Goal: Communication & Community: Answer question/provide support

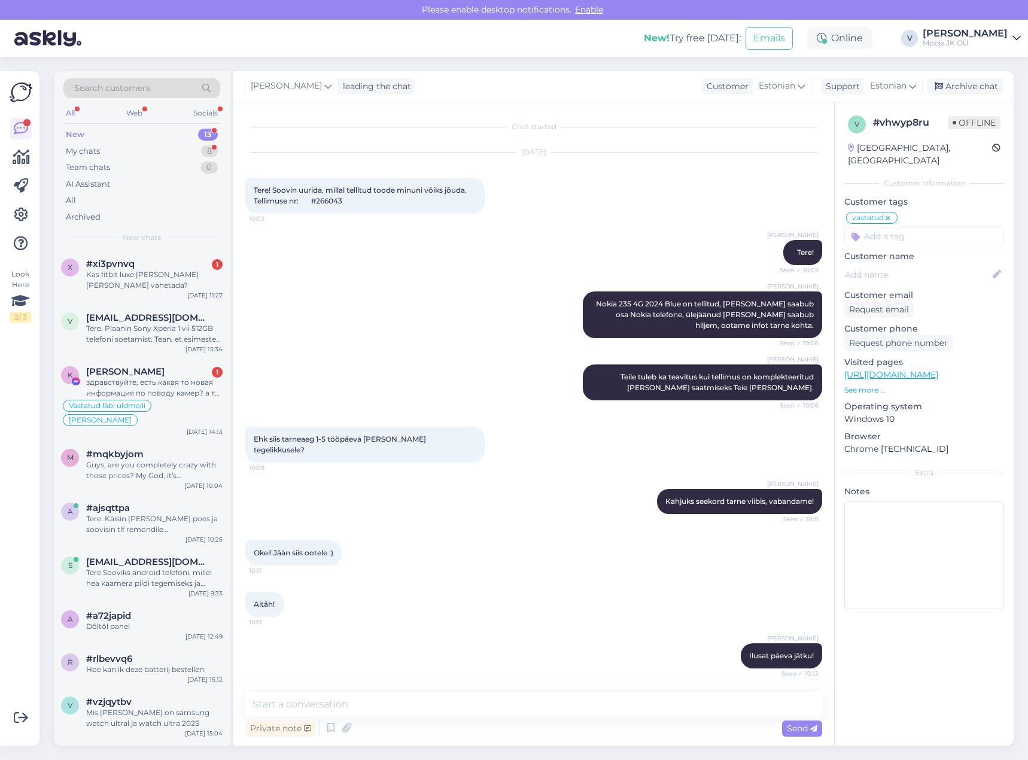
scroll to position [212, 0]
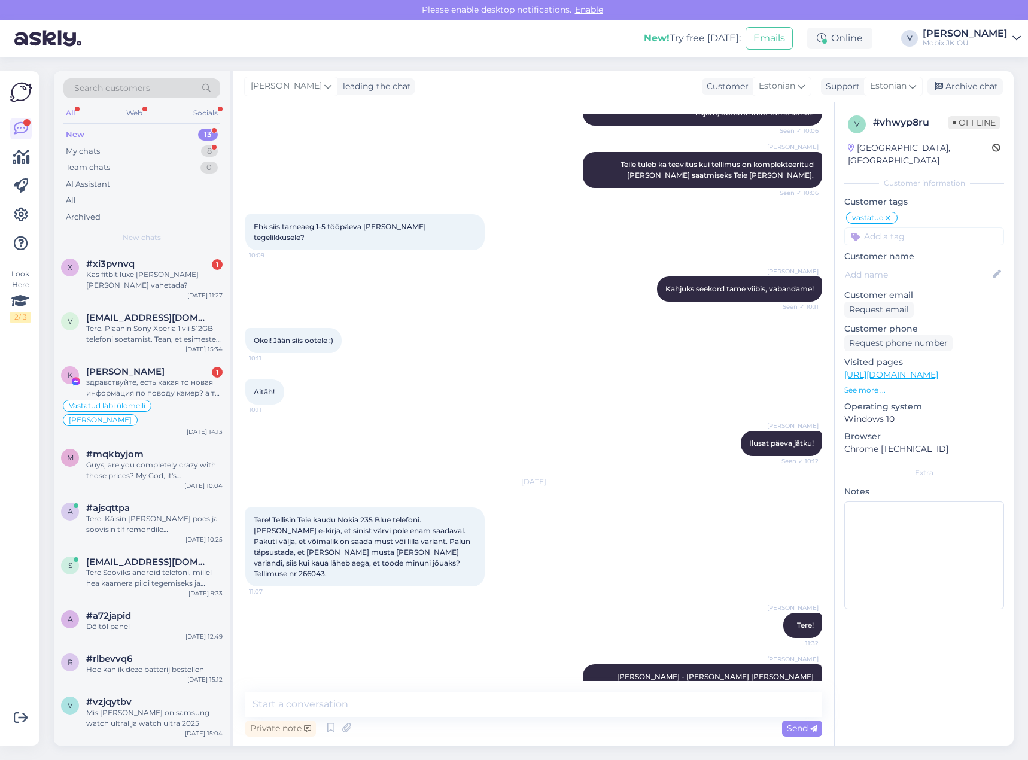
click at [204, 135] on div "13" at bounding box center [208, 135] width 20 height 12
click at [185, 275] on div "Kas fitbit luxe [PERSON_NAME] [PERSON_NAME] vahetada?" at bounding box center [154, 280] width 136 height 22
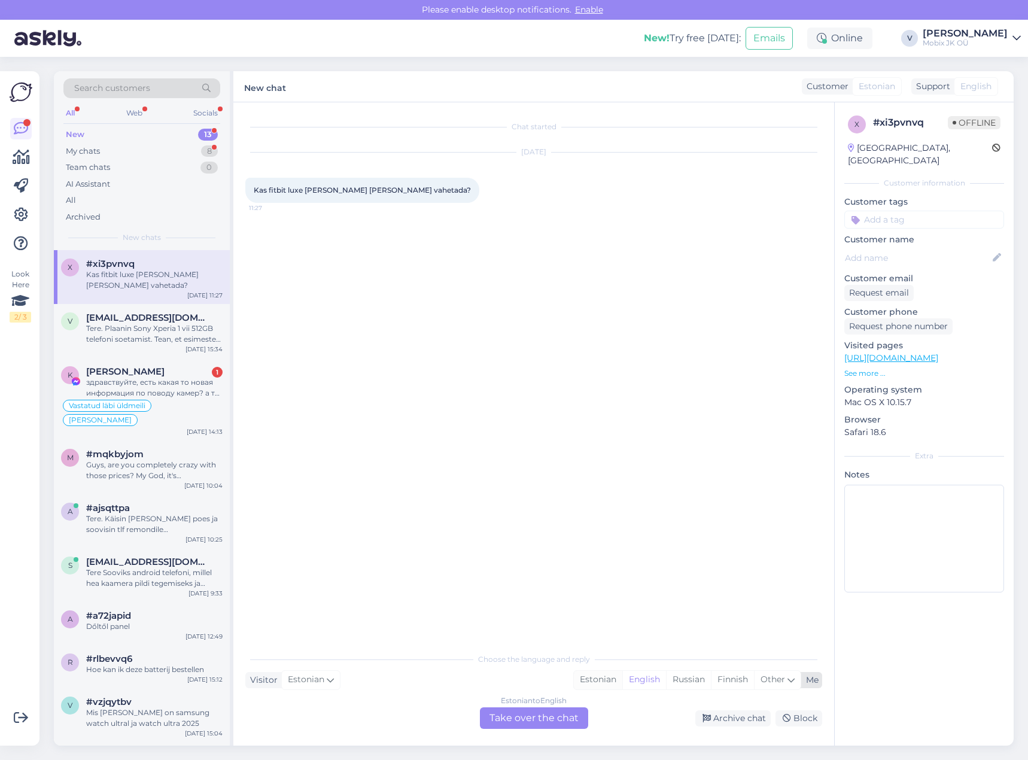
click at [586, 675] on div "Estonian" at bounding box center [598, 680] width 48 height 18
click at [580, 717] on div "Estonian to Estonian Take over the chat" at bounding box center [534, 718] width 108 height 22
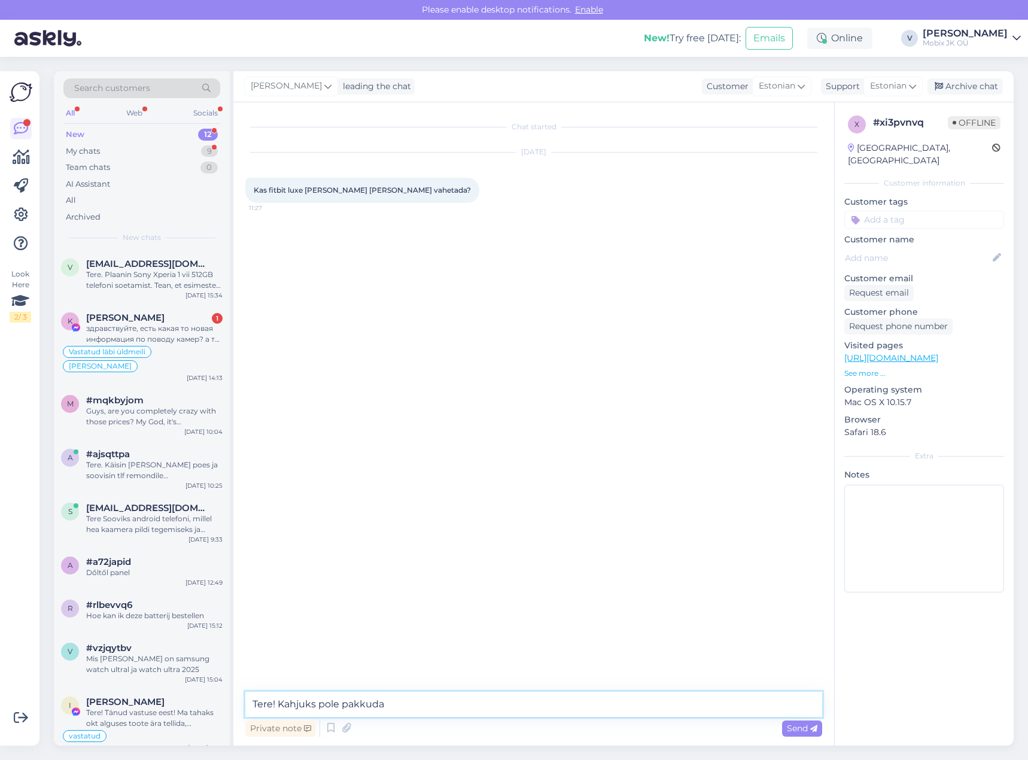
type textarea "Tere! Kahjuks pole pakkuda."
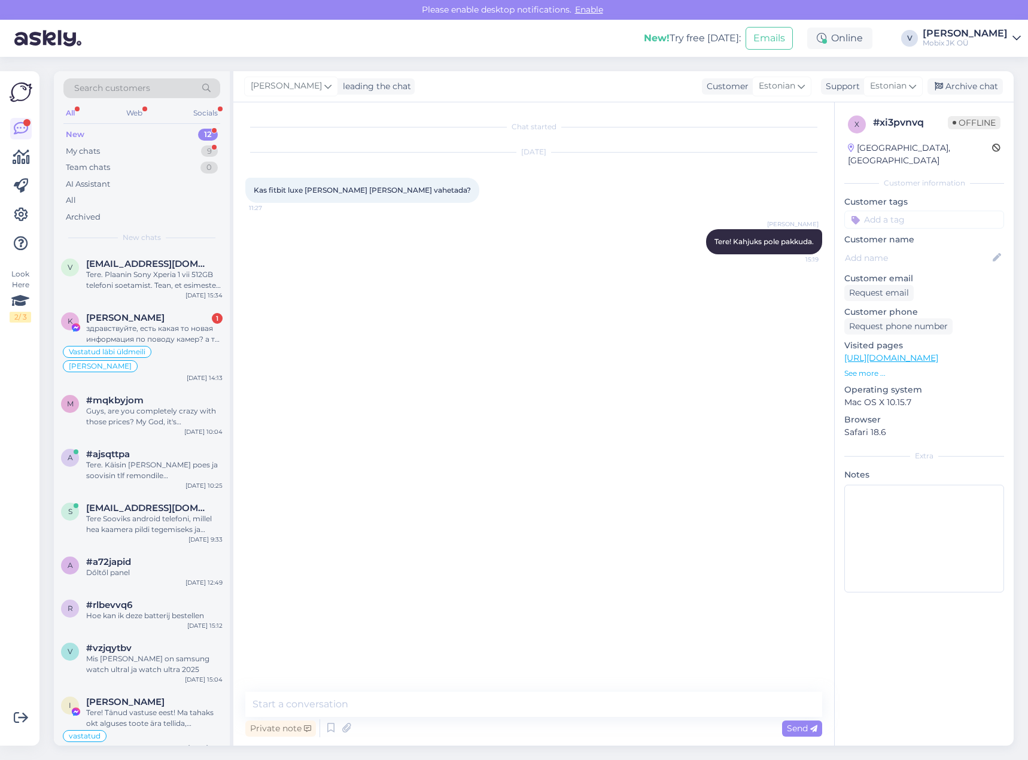
click at [900, 211] on input at bounding box center [924, 220] width 160 height 18
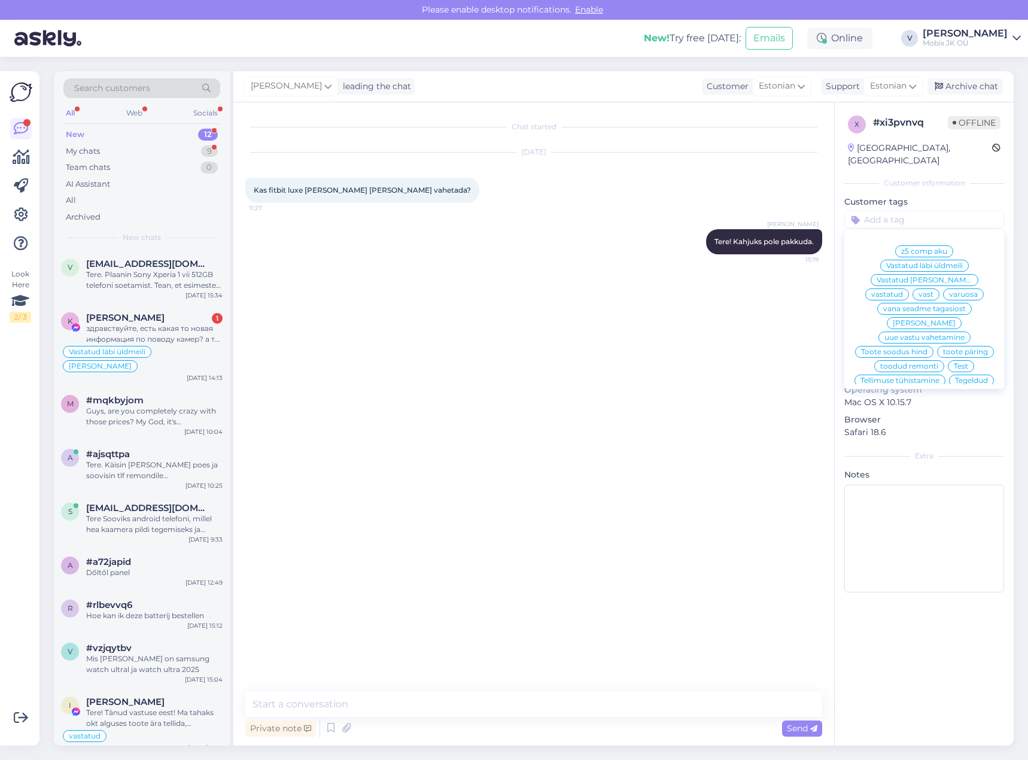
click at [909, 288] on div "vastatud" at bounding box center [887, 294] width 44 height 12
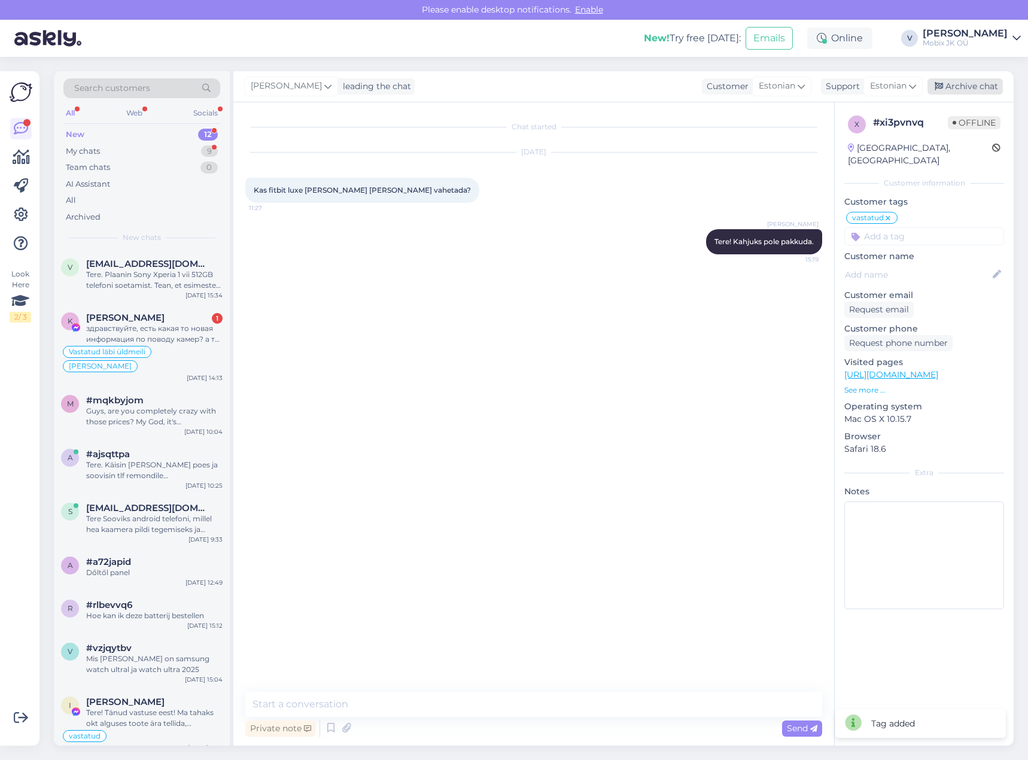
click at [979, 87] on div "Archive chat" at bounding box center [964, 86] width 75 height 16
click at [179, 277] on div "Tere. Plaanin Sony Xperia 1 vii 512GB telefoni soetamist. Tean, et esimeste tel…" at bounding box center [154, 280] width 136 height 22
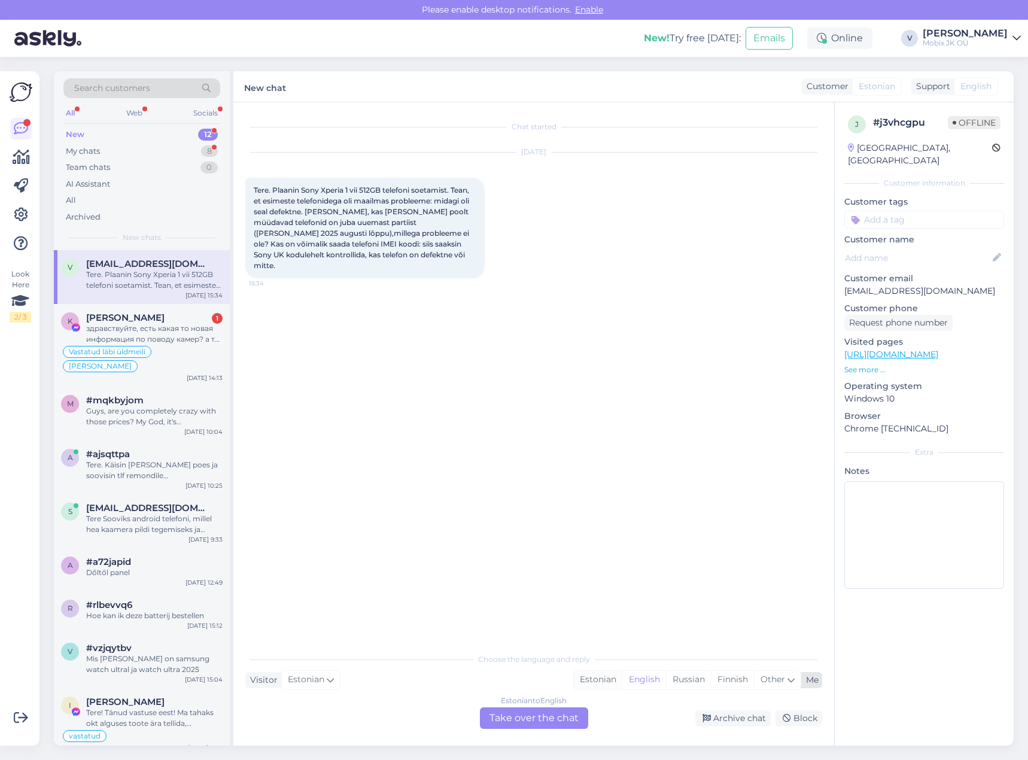
click at [596, 679] on div "Estonian" at bounding box center [598, 680] width 48 height 18
click at [563, 714] on div "Estonian to Estonian Take over the chat" at bounding box center [534, 718] width 108 height 22
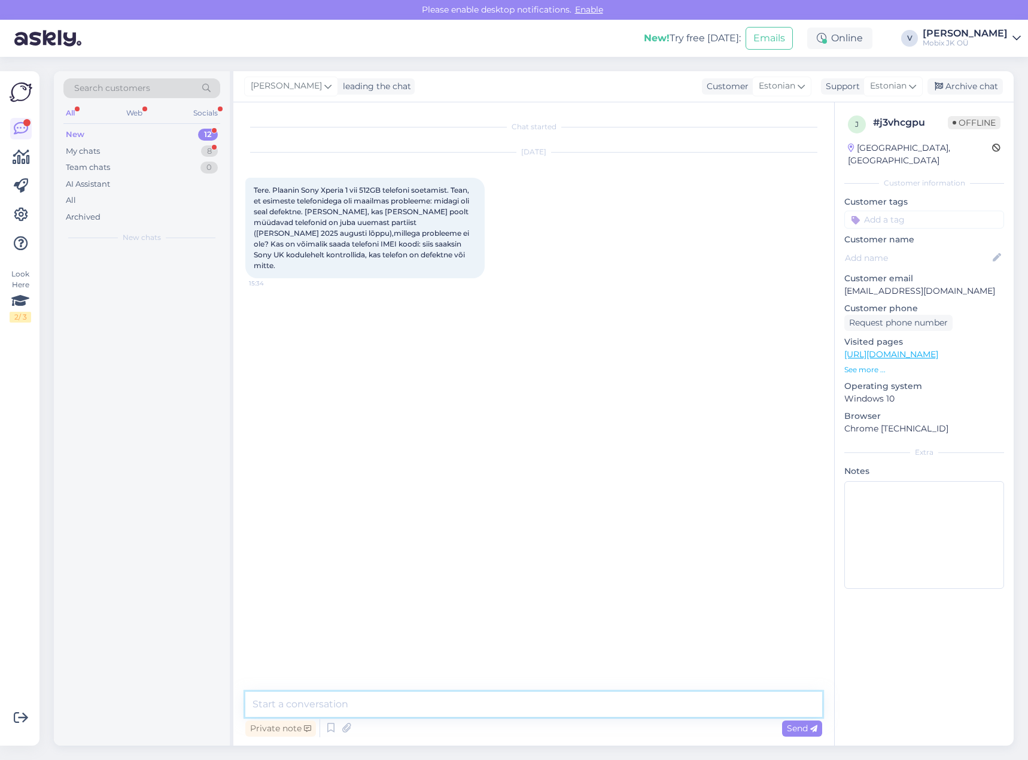
click at [553, 693] on textarea at bounding box center [533, 704] width 577 height 25
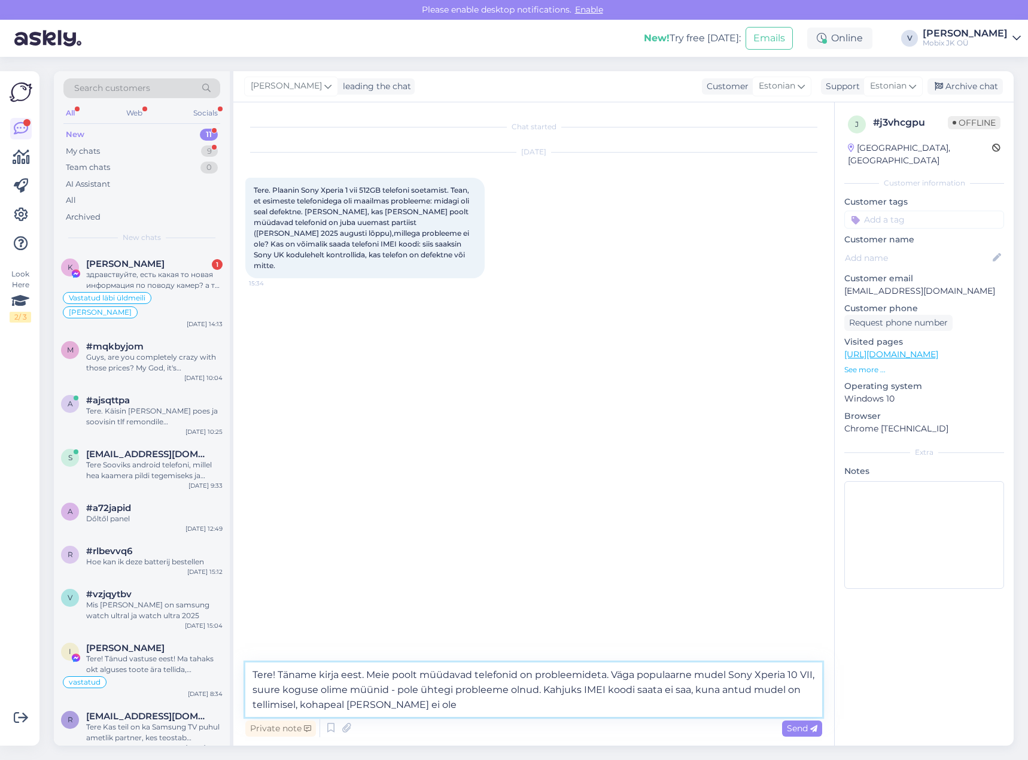
type textarea "Tere! Täname kirja eest. Meie poolt müüdavad telefonid on probleemideta. Väga p…"
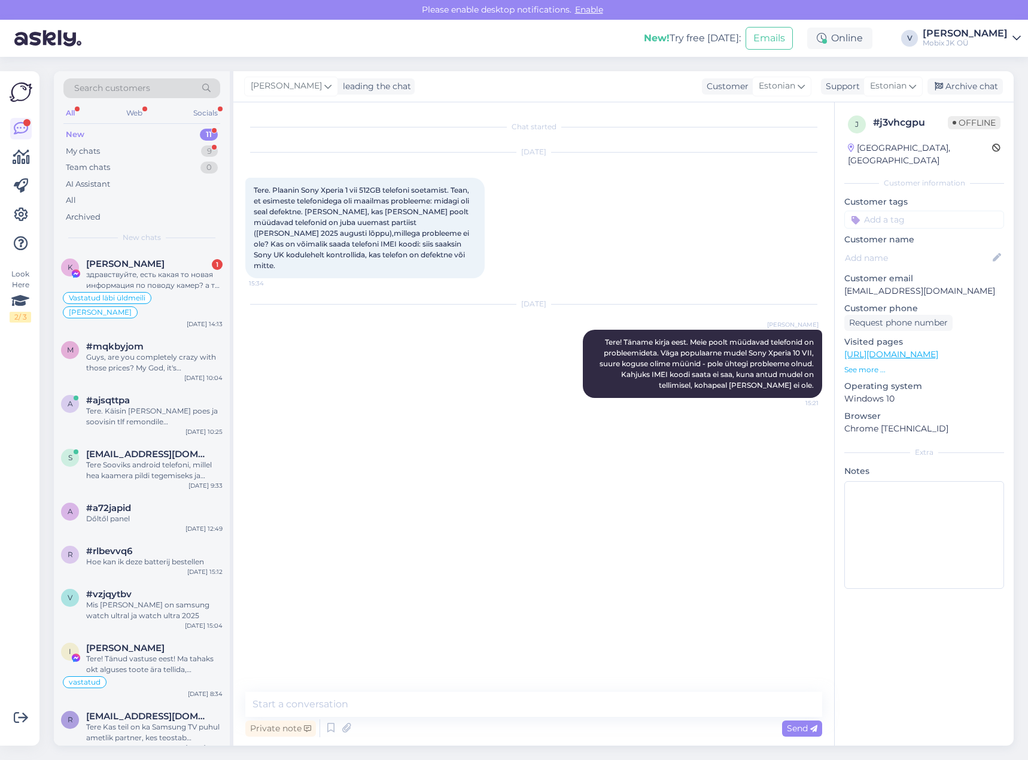
click at [955, 211] on input at bounding box center [924, 220] width 160 height 18
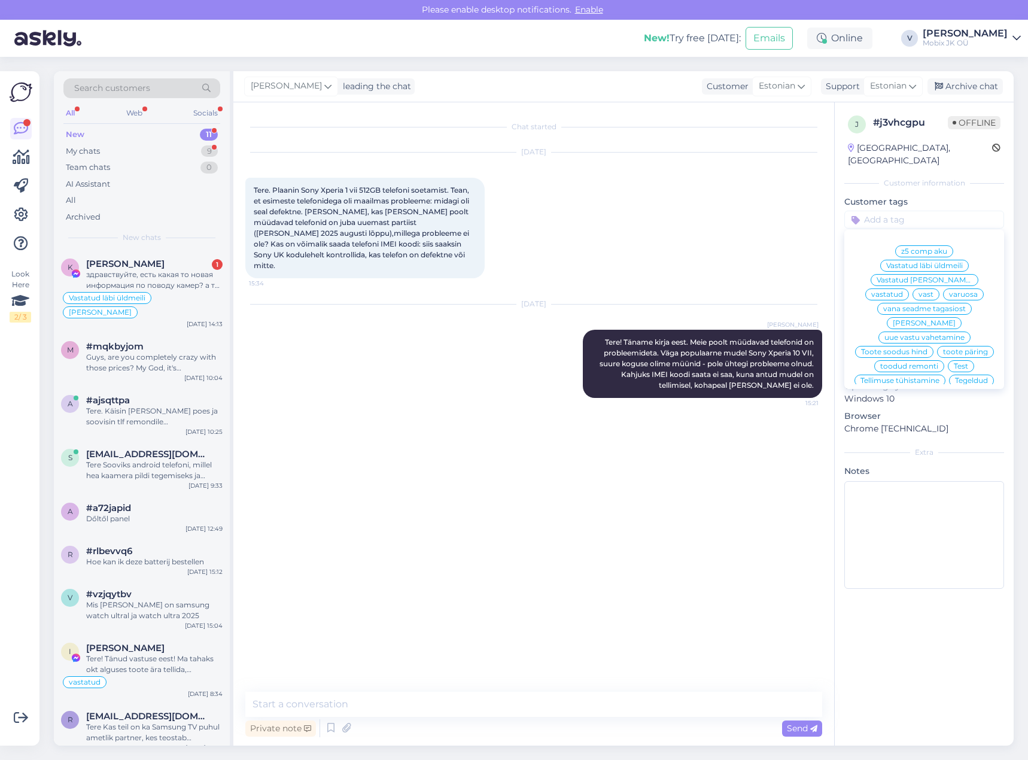
click at [903, 291] on span "vastatud" at bounding box center [887, 294] width 32 height 7
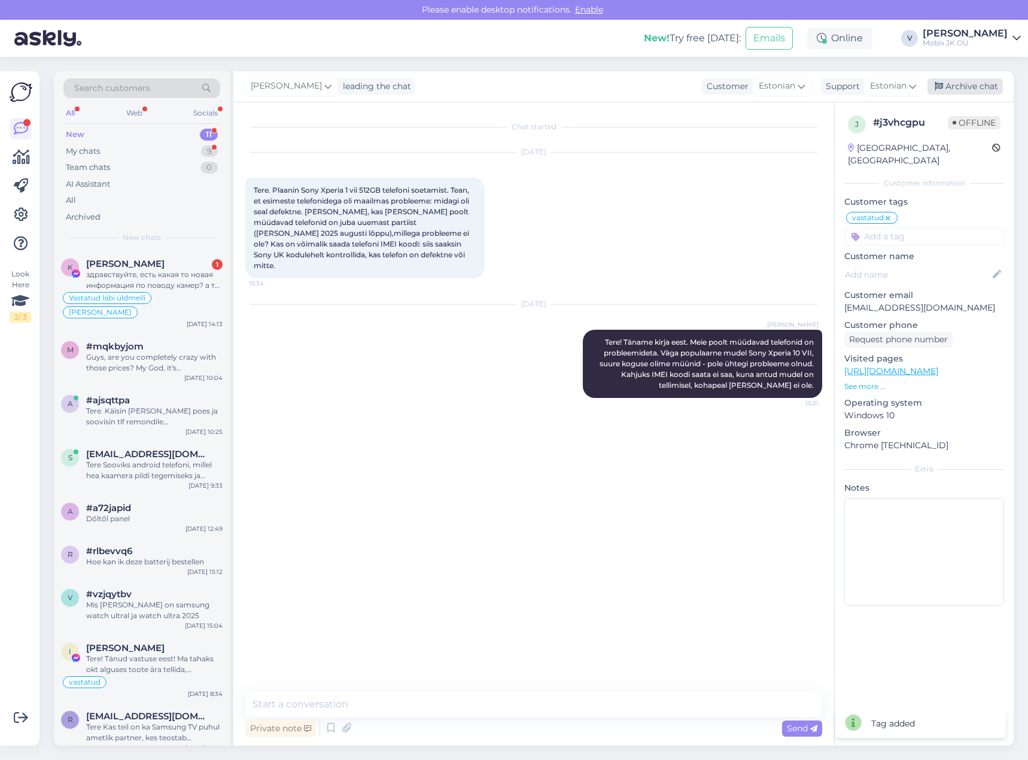
click at [976, 87] on div "Archive chat" at bounding box center [964, 86] width 75 height 16
click at [205, 285] on div "здравствуйте, есть какая то новая информация по поводу камер? а то уже два меся…" at bounding box center [154, 280] width 136 height 22
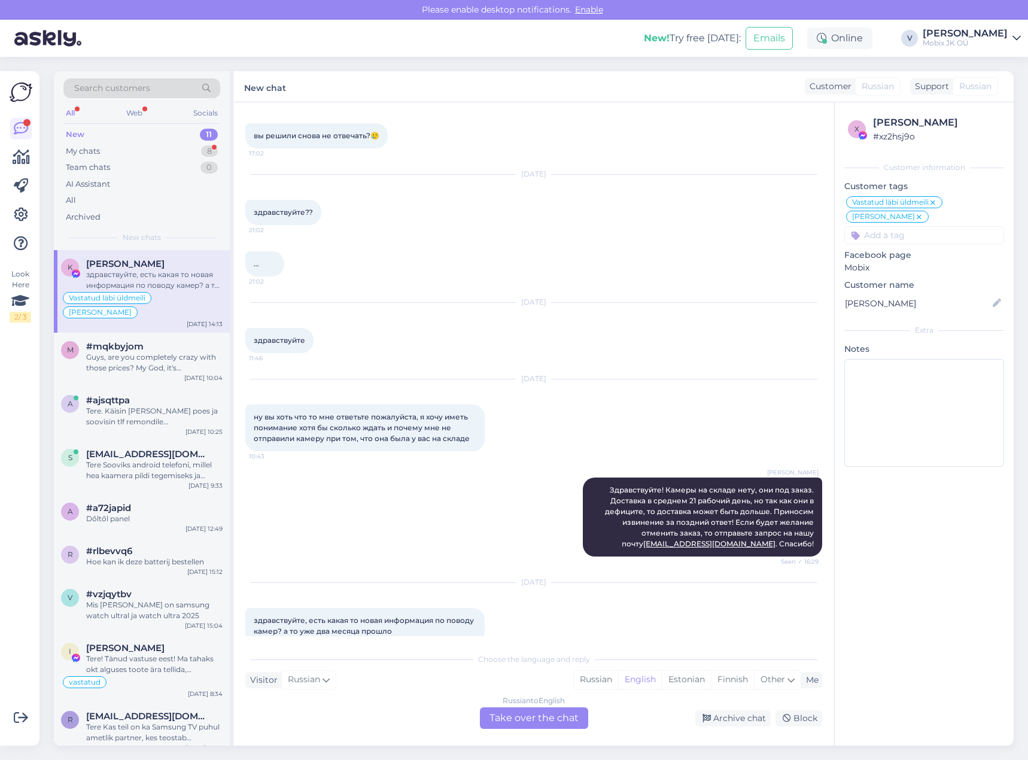
scroll to position [528, 0]
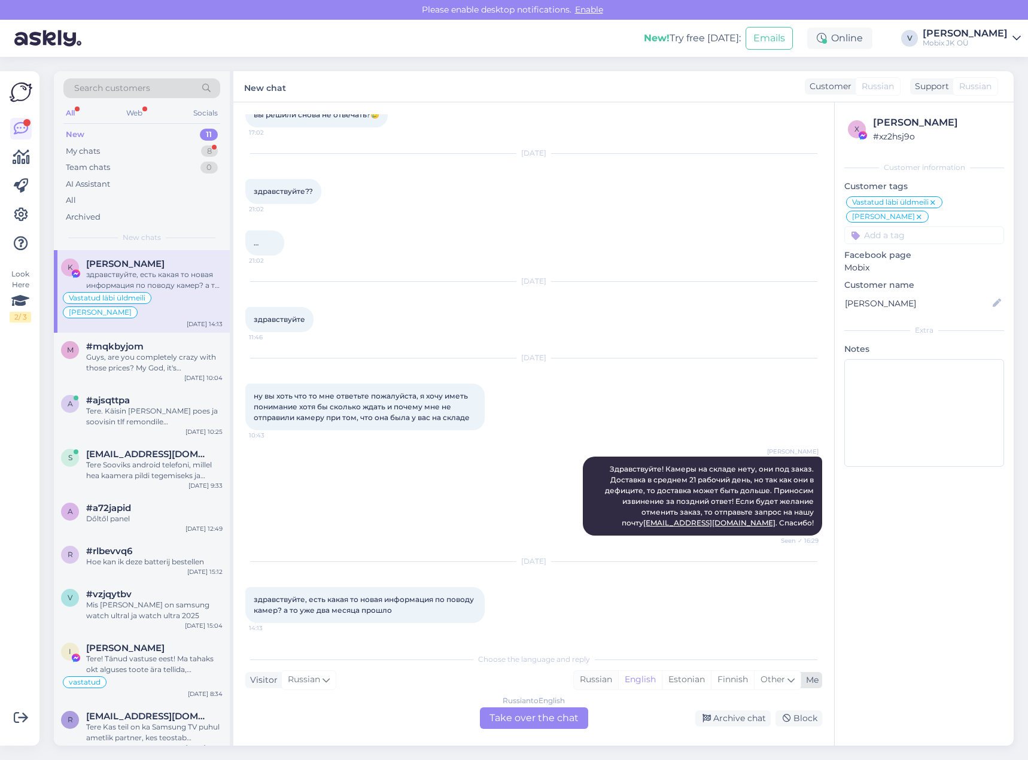
click at [603, 678] on div "Russian" at bounding box center [596, 680] width 44 height 18
click at [567, 715] on div "Russian to Russian Take over the chat" at bounding box center [534, 718] width 108 height 22
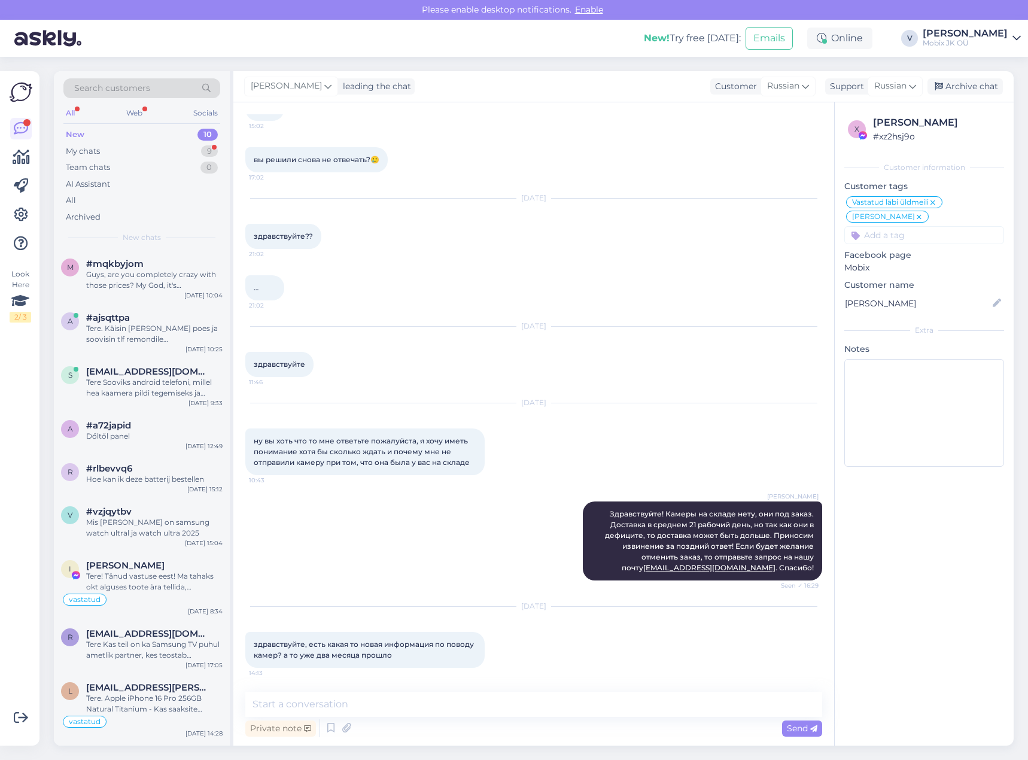
click at [558, 708] on textarea at bounding box center [533, 704] width 577 height 25
click at [546, 707] on textarea at bounding box center [533, 704] width 577 height 25
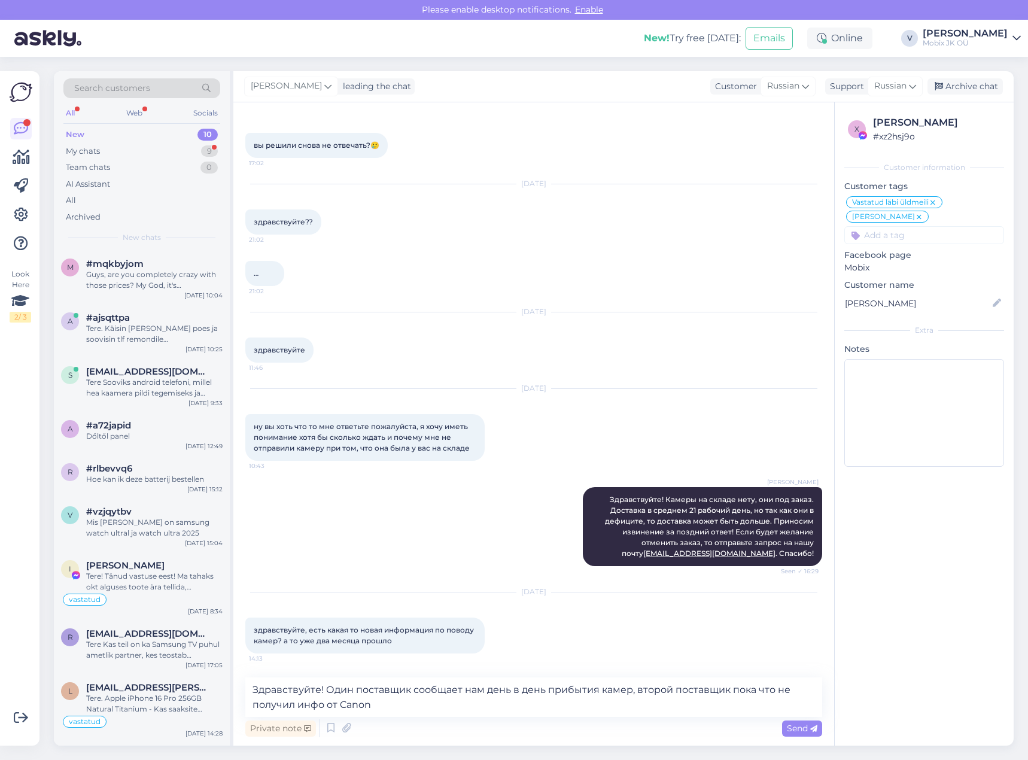
type textarea "Здравствуйте! Один поставщик сообщает нам день в день прибытия камер, второй по…"
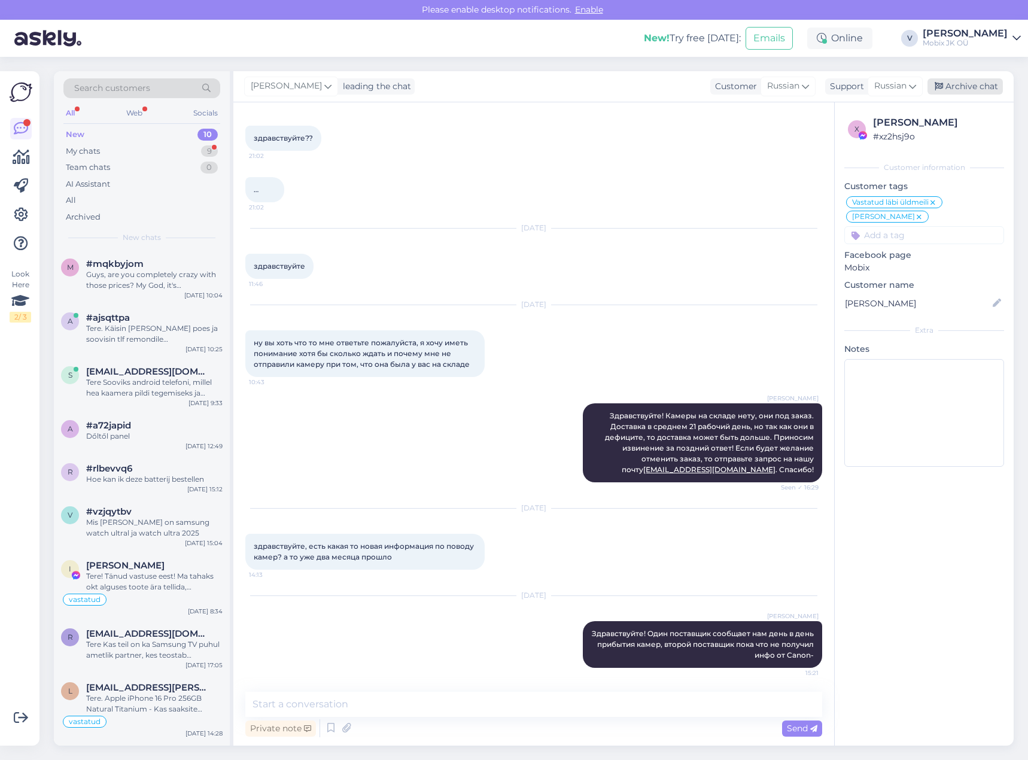
click at [954, 89] on div "Archive chat" at bounding box center [964, 86] width 75 height 16
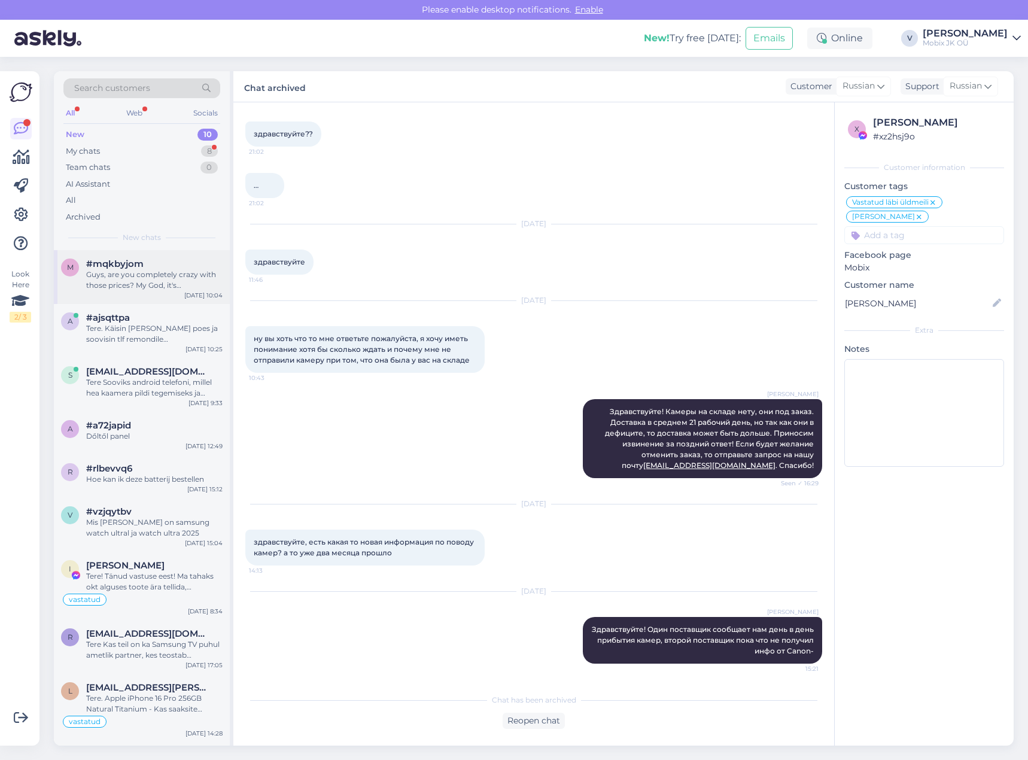
click at [153, 276] on div "Guys, are you completely crazy with those prices? My God, it's awful...worst pl…" at bounding box center [154, 280] width 136 height 22
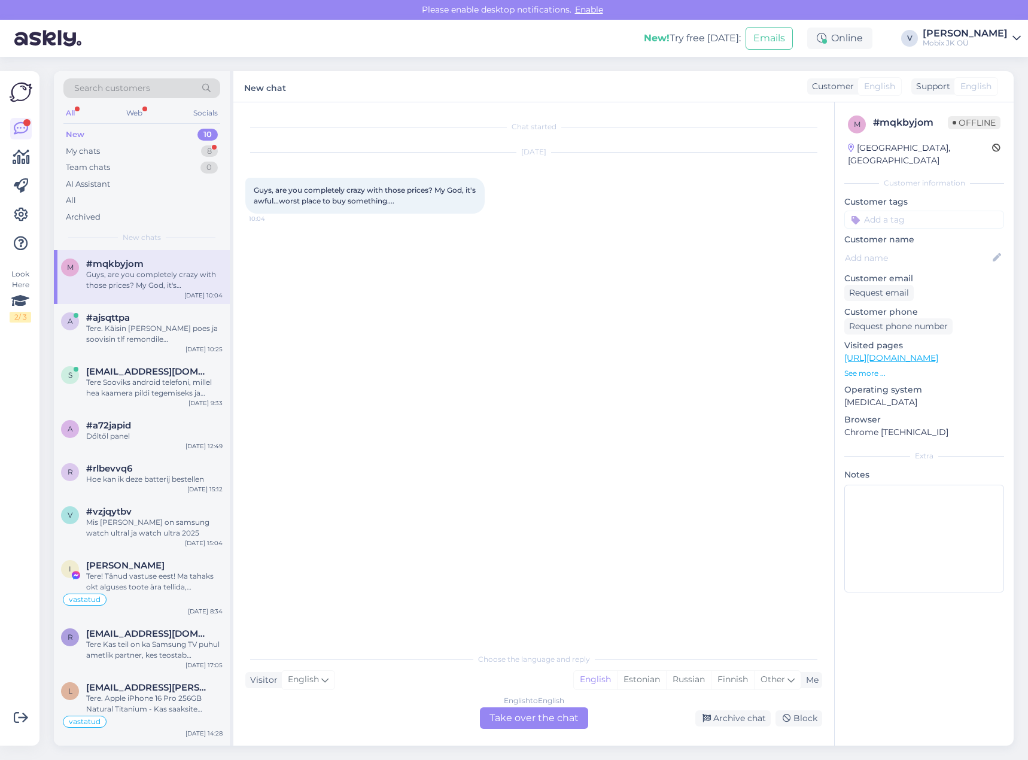
scroll to position [0, 0]
click at [743, 711] on div "Archive chat" at bounding box center [732, 718] width 75 height 16
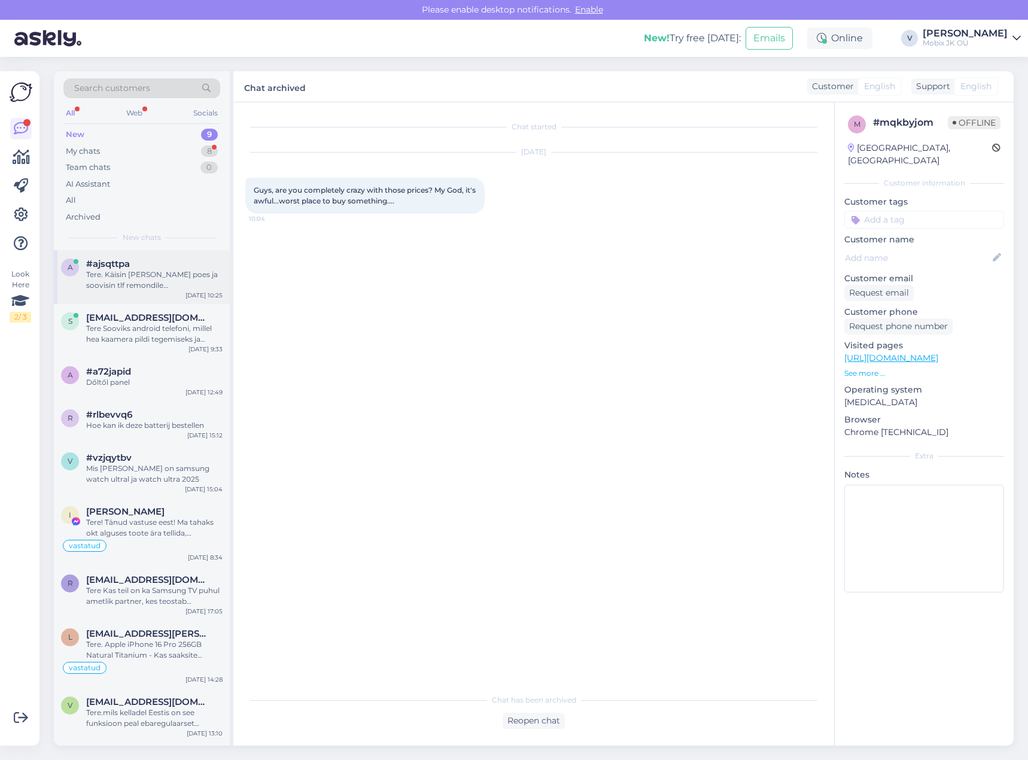
click at [200, 287] on div "Tere. Käisin [PERSON_NAME] poes ja soovisin tlf remondile hinnapakkumist. Pidit…" at bounding box center [154, 280] width 136 height 22
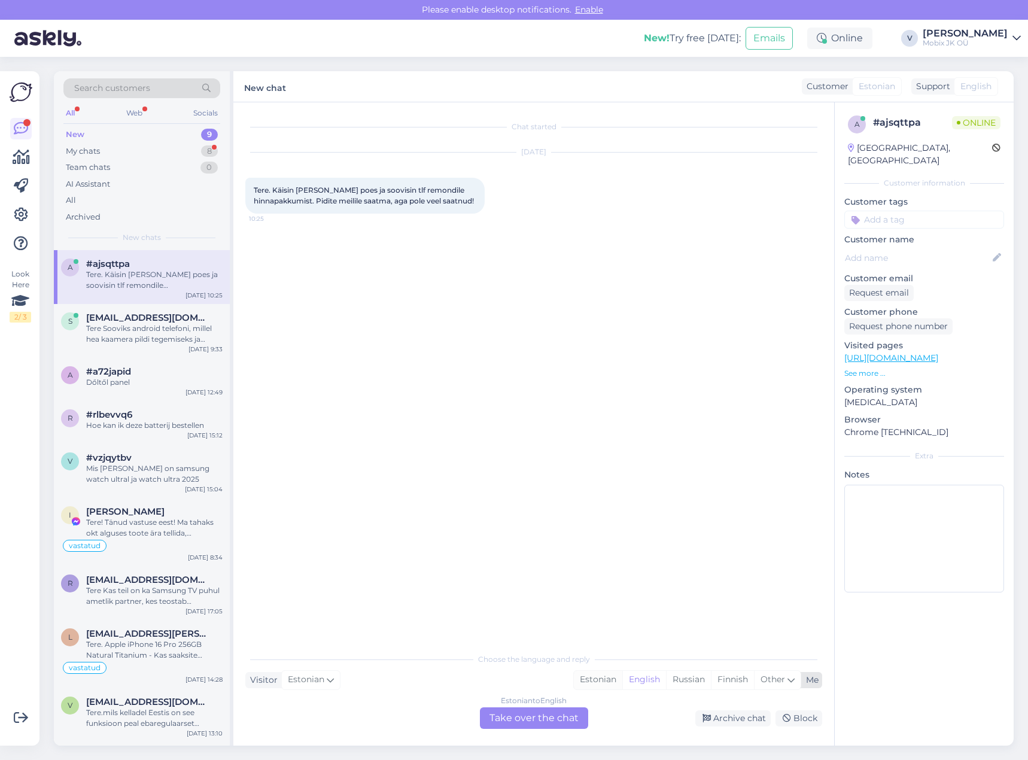
click at [593, 675] on div "Estonian" at bounding box center [598, 680] width 48 height 18
click at [543, 717] on div "Estonian to Estonian Take over the chat" at bounding box center [534, 718] width 108 height 22
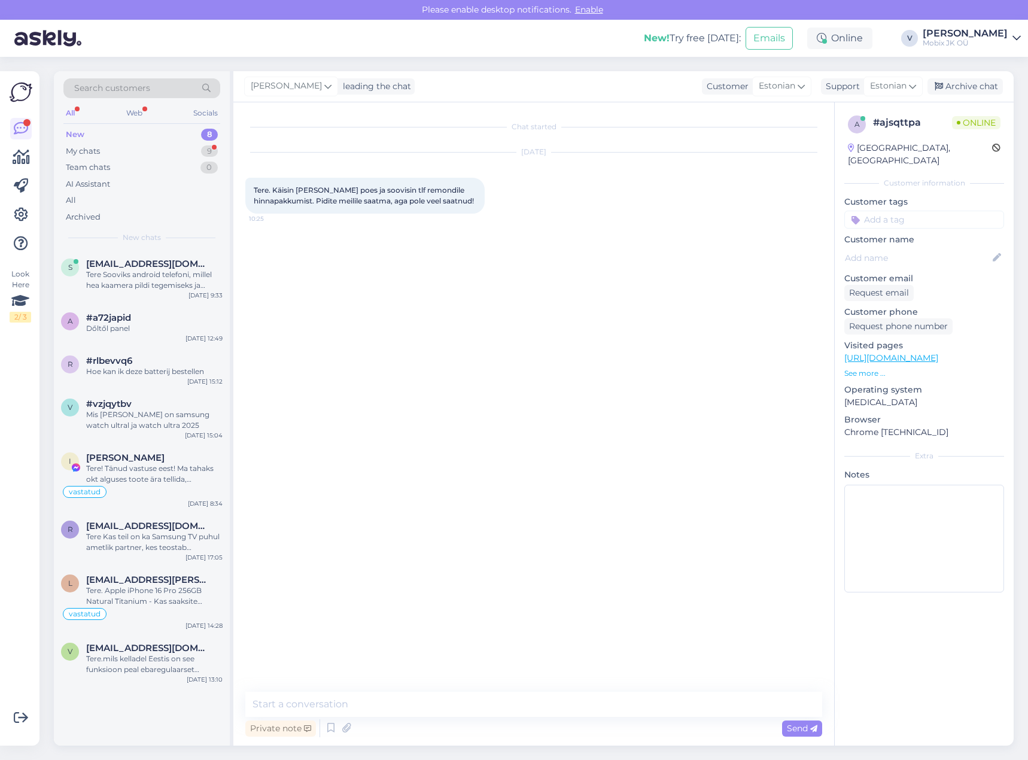
click at [543, 700] on textarea at bounding box center [533, 704] width 577 height 25
drag, startPoint x: 500, startPoint y: 702, endPoint x: 386, endPoint y: 711, distance: 114.6
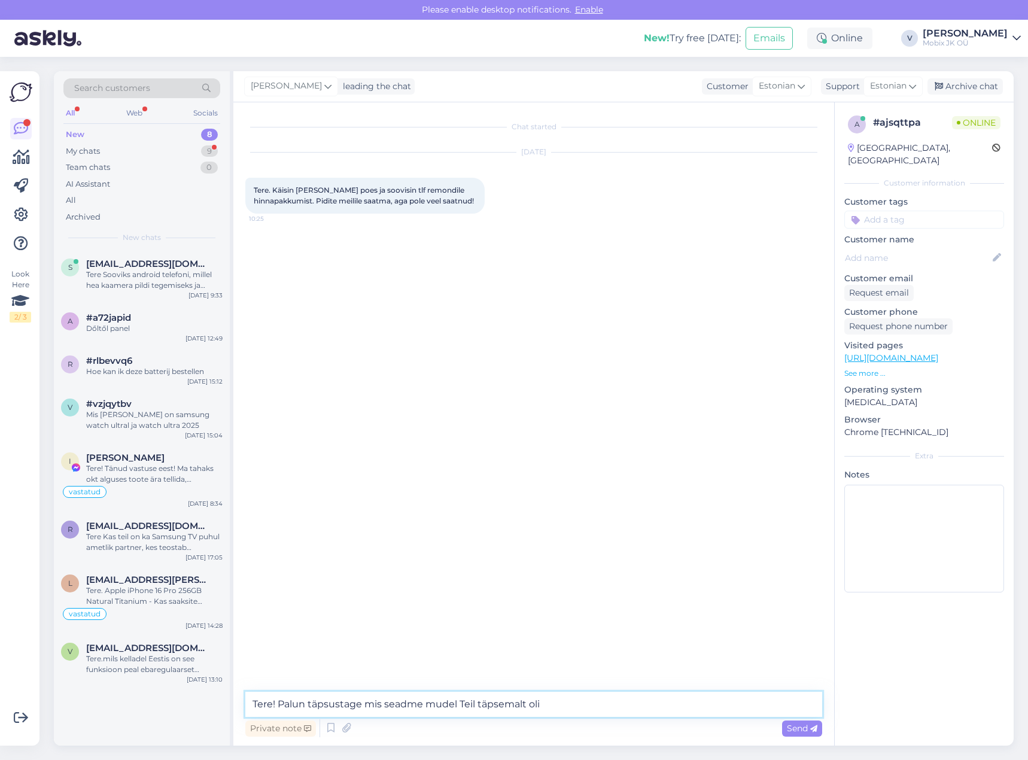
type textarea "Tere! Palun täpsustage mis seadme mudel Teil täpsemalt oli."
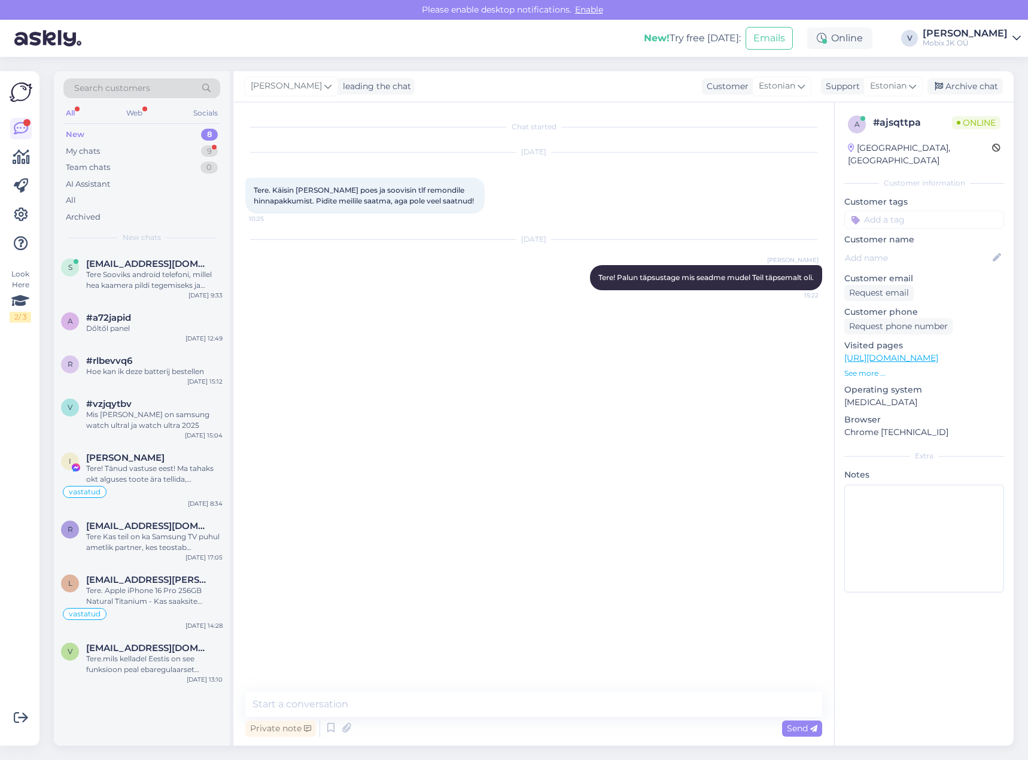
click at [940, 211] on input at bounding box center [924, 220] width 160 height 18
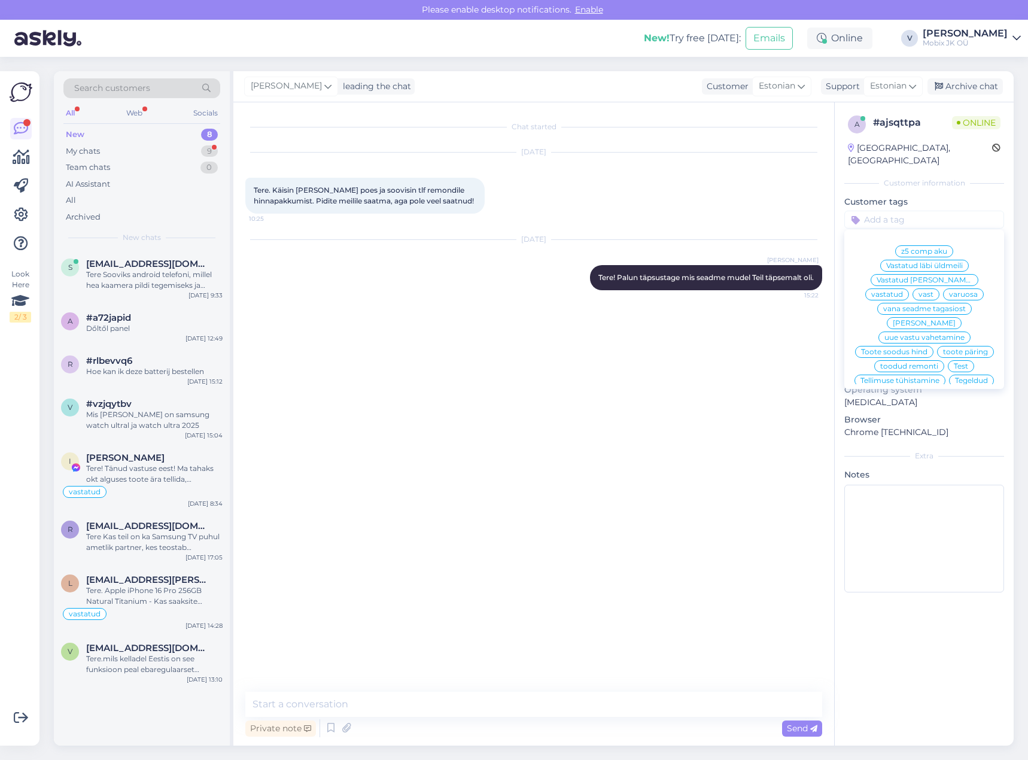
click at [903, 291] on span "vastatud" at bounding box center [887, 294] width 32 height 7
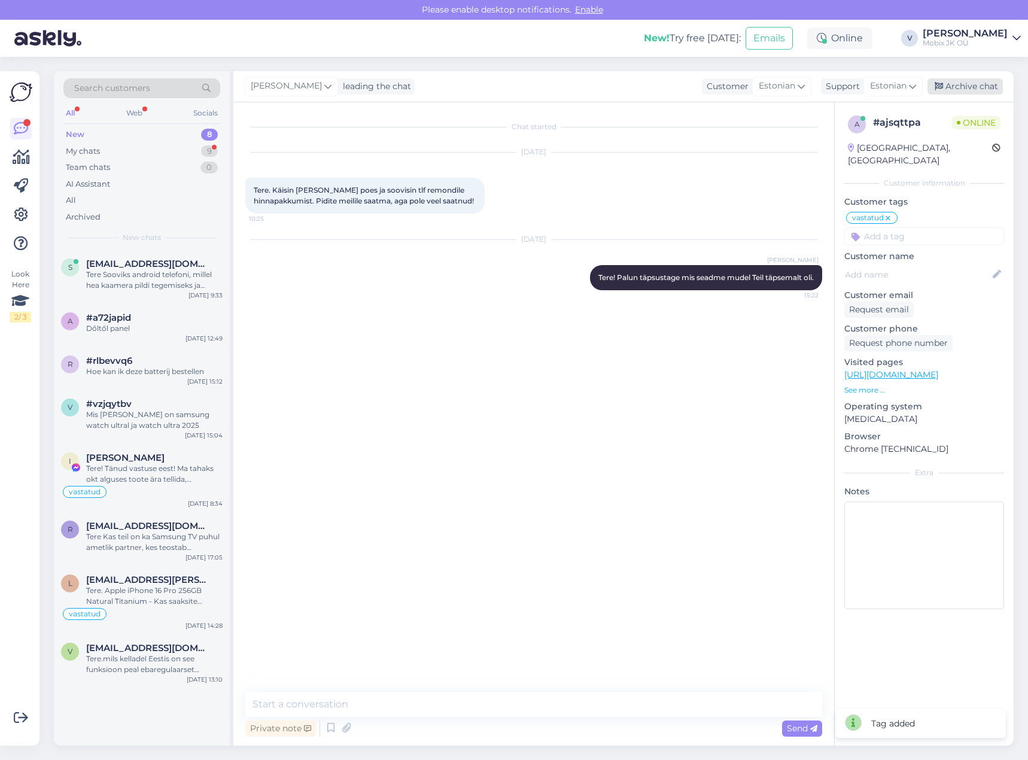
click at [964, 88] on div "Archive chat" at bounding box center [964, 86] width 75 height 16
click at [163, 273] on div "Tere Sooviks android telefoni, millel hea kaamera pildi tegemiseks ja ennekõike…" at bounding box center [154, 280] width 136 height 22
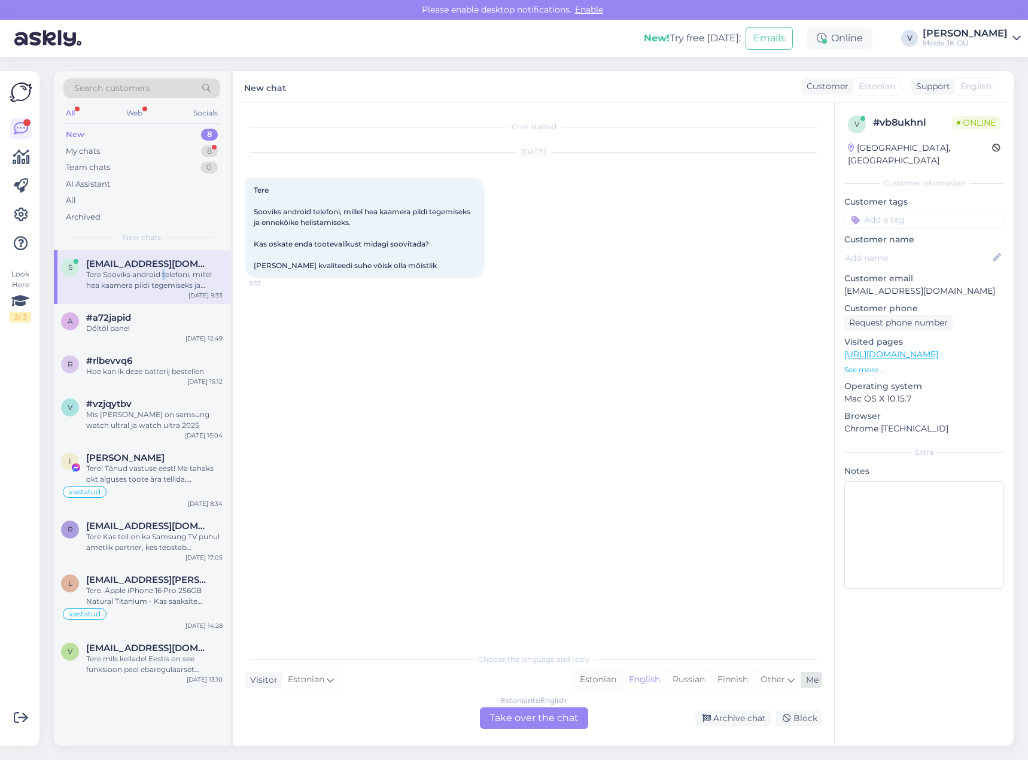
drag, startPoint x: 598, startPoint y: 680, endPoint x: 586, endPoint y: 714, distance: 35.8
click at [599, 680] on div "Estonian" at bounding box center [598, 680] width 48 height 18
click at [571, 713] on div "Estonian to Estonian Take over the chat" at bounding box center [534, 718] width 108 height 22
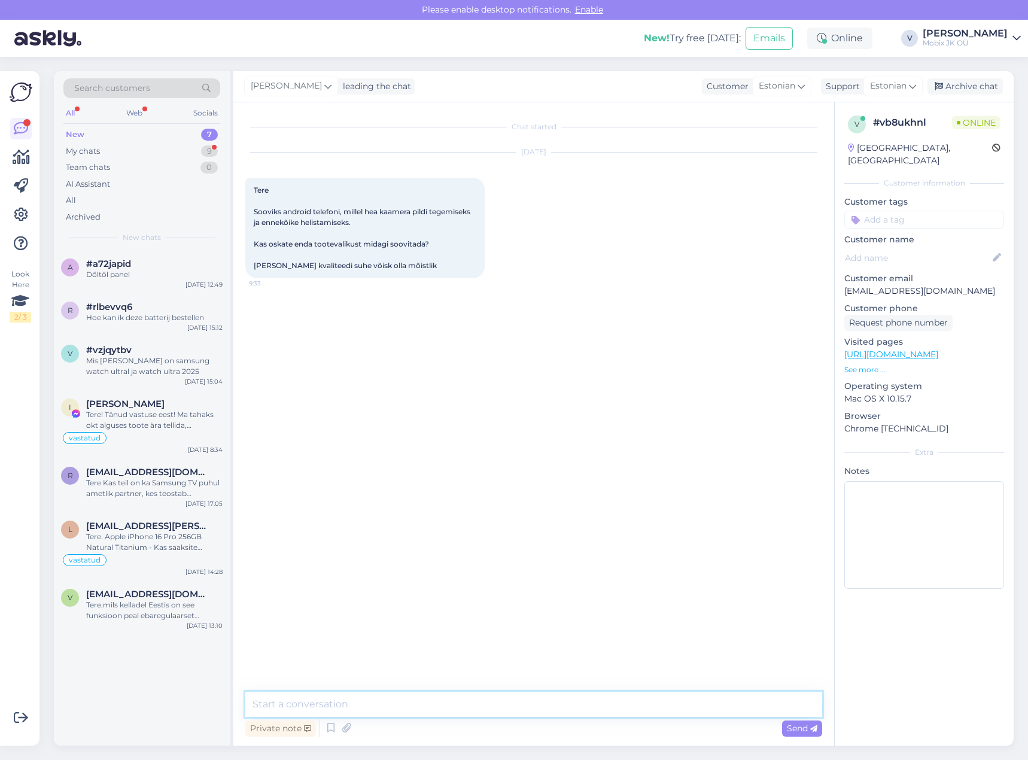
click at [563, 711] on textarea at bounding box center [533, 704] width 577 height 25
type textarea "Tere!"
click at [628, 705] on textarea at bounding box center [533, 704] width 577 height 25
paste textarea "[URL][DOMAIN_NAME]"
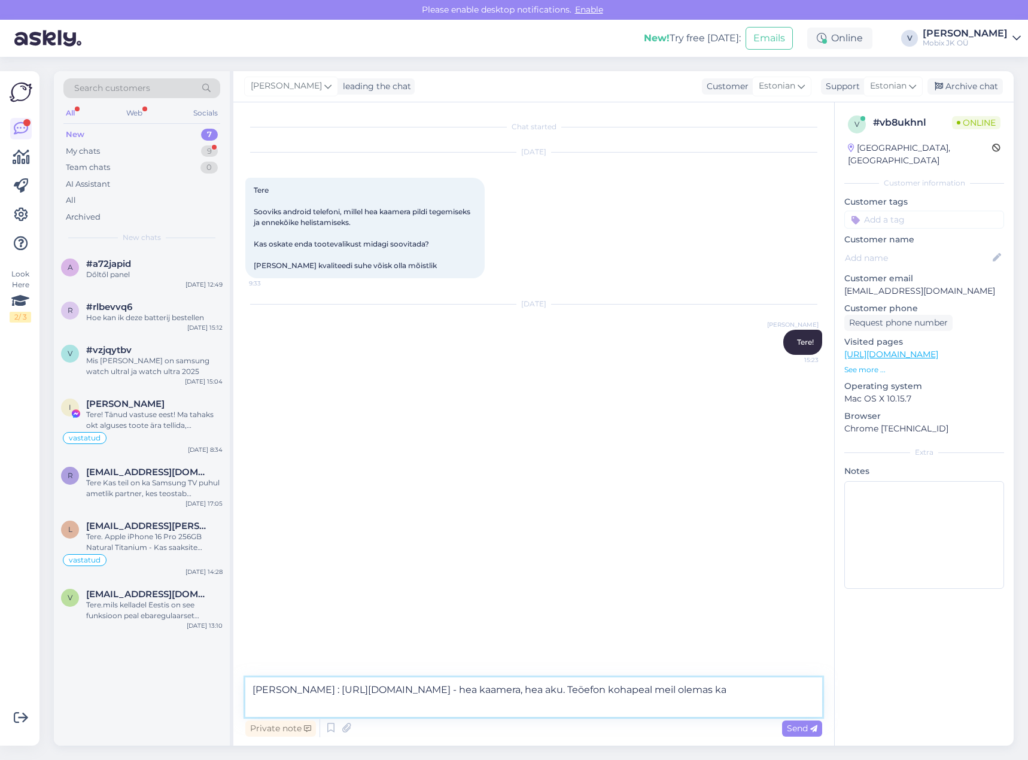
type textarea "[PERSON_NAME] : [URL][DOMAIN_NAME] - hea kaamera, hea aku. Teöefon kohapeal mei…"
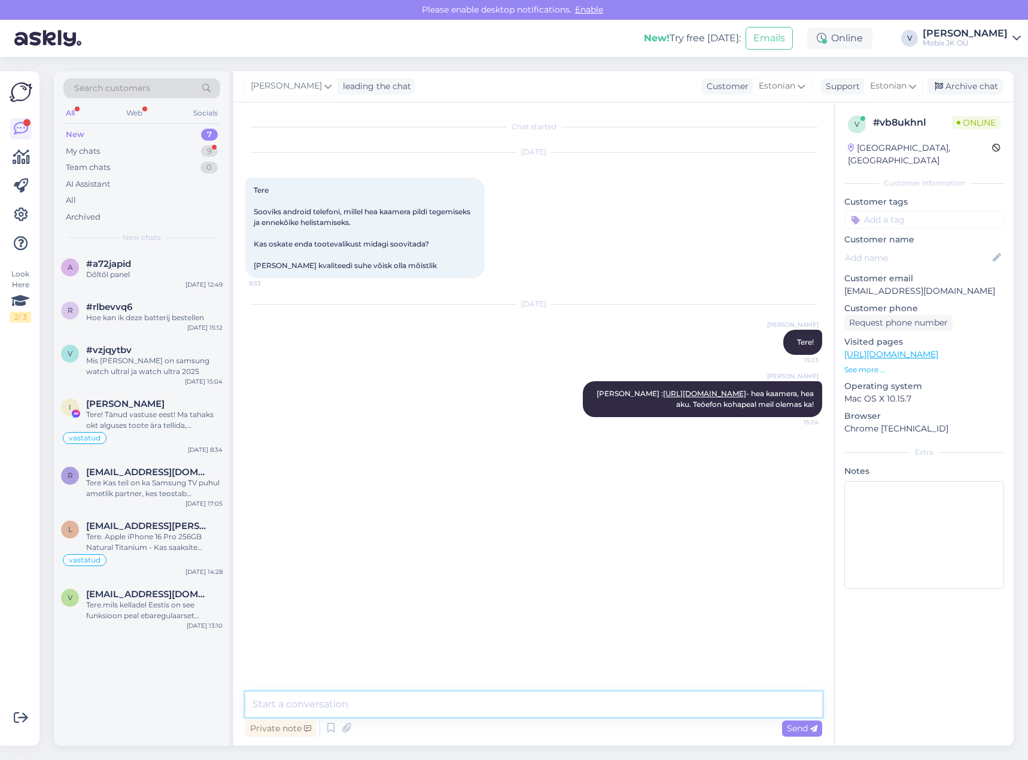
click at [639, 707] on textarea at bounding box center [533, 704] width 577 height 25
paste textarea "[URL][DOMAIN_NAME]"
type textarea "[PERSON_NAME] ka 5G Plus versiooni : [URL][DOMAIN_NAME]"
click at [570, 696] on textarea at bounding box center [533, 704] width 577 height 25
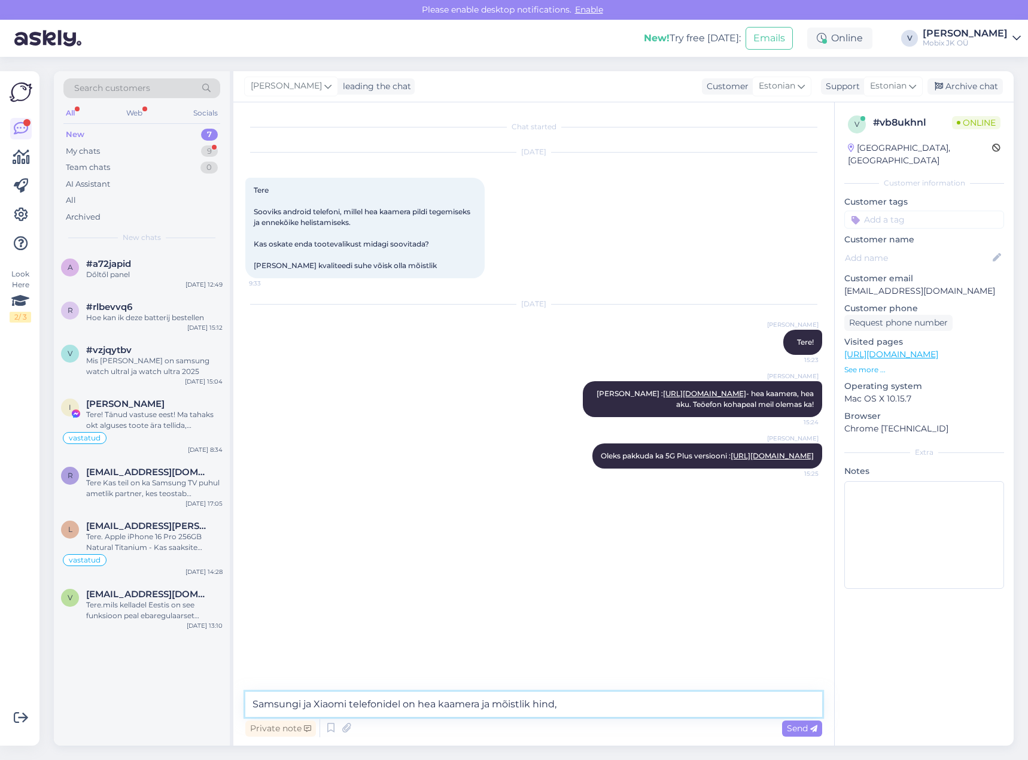
click at [312, 702] on textarea "Samsungi ja Xiaomi telefonidel on hea kaamera ja mõistlik hind," at bounding box center [533, 704] width 577 height 25
click at [639, 704] on textarea "Samsungi, Google Pixel ja Xiaomi telefonidel on hea kaamera ja mõistlik hind," at bounding box center [533, 704] width 577 height 25
type textarea "Samsungi, Google Pixel ja Xiaomi telefonidel on hea kaamera ja mõistlik hind."
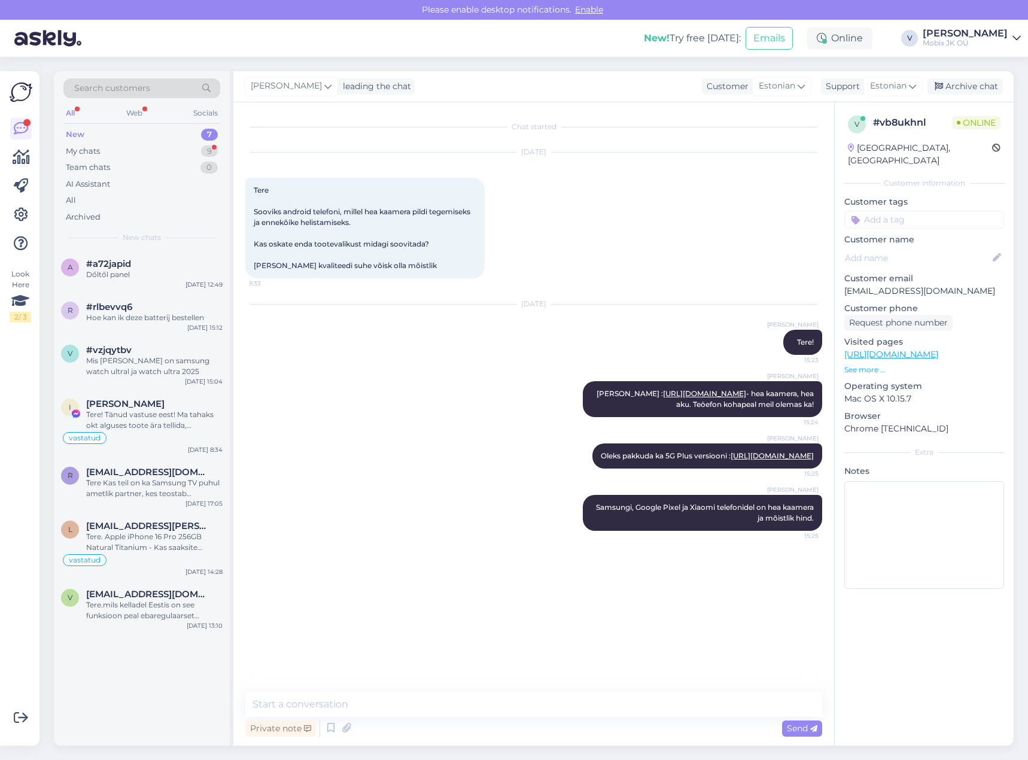
click at [933, 211] on input at bounding box center [924, 220] width 160 height 18
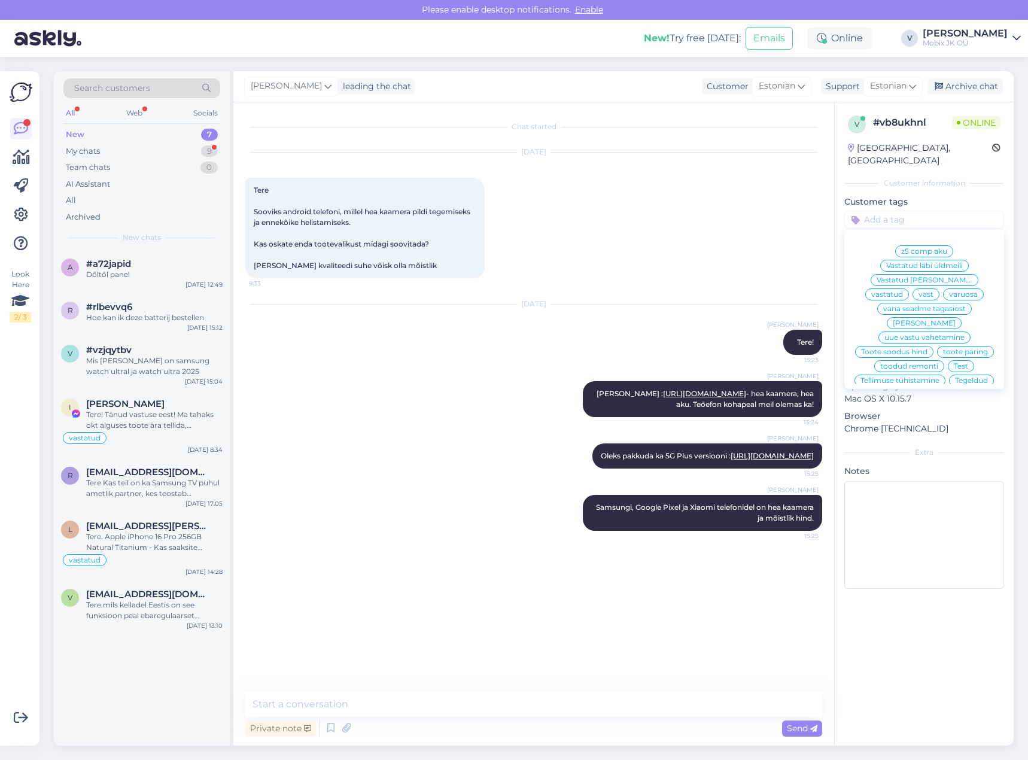
click at [903, 291] on span "vastatud" at bounding box center [887, 294] width 32 height 7
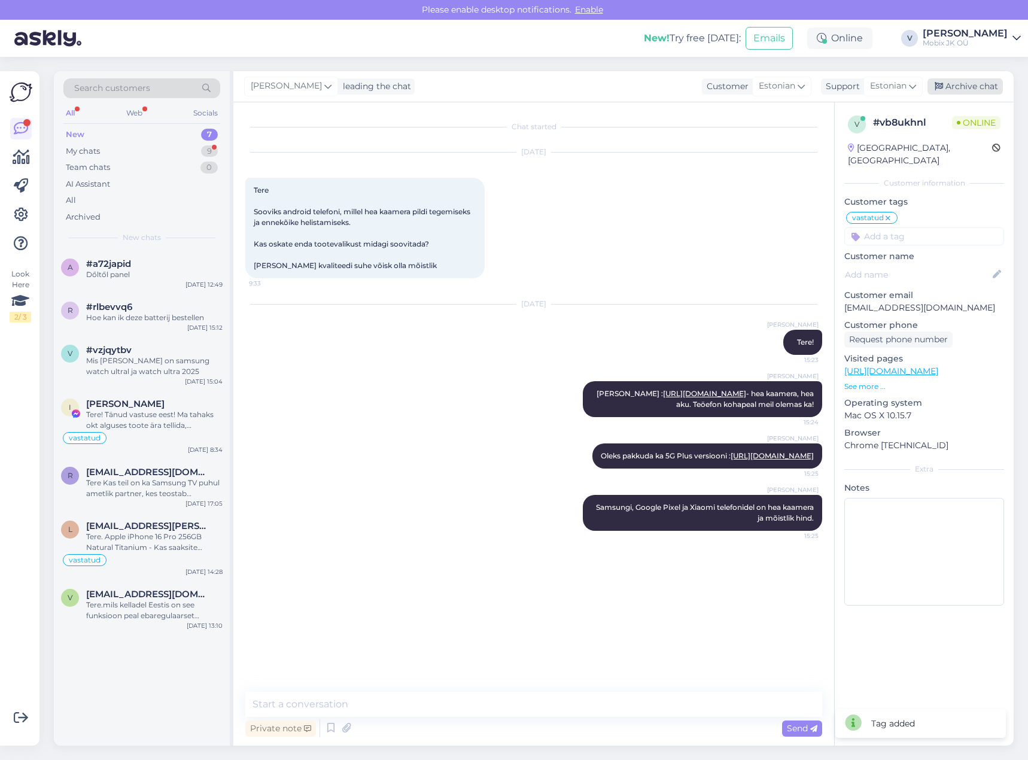
click at [961, 84] on div "Archive chat" at bounding box center [964, 86] width 75 height 16
click at [183, 275] on div "Dőltől panel" at bounding box center [154, 274] width 136 height 11
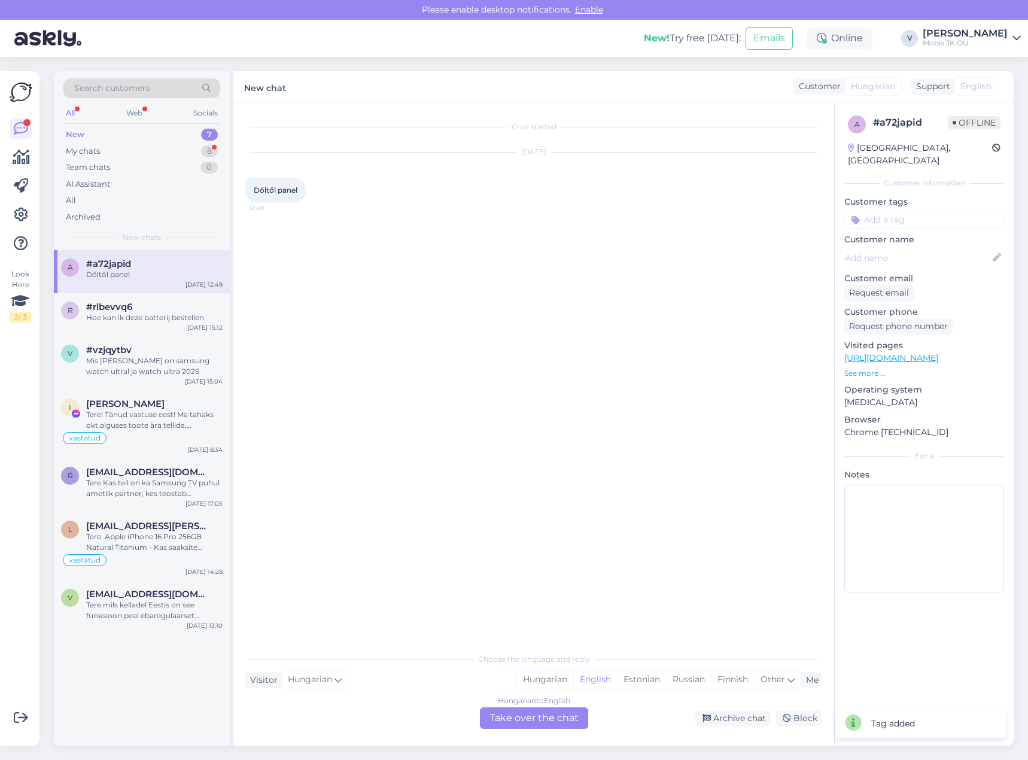
click at [263, 185] on div "Dőltől panel 12:49" at bounding box center [275, 190] width 60 height 25
copy div "Dőltől panel 12:49"
click at [749, 714] on div "Archive chat" at bounding box center [732, 718] width 75 height 16
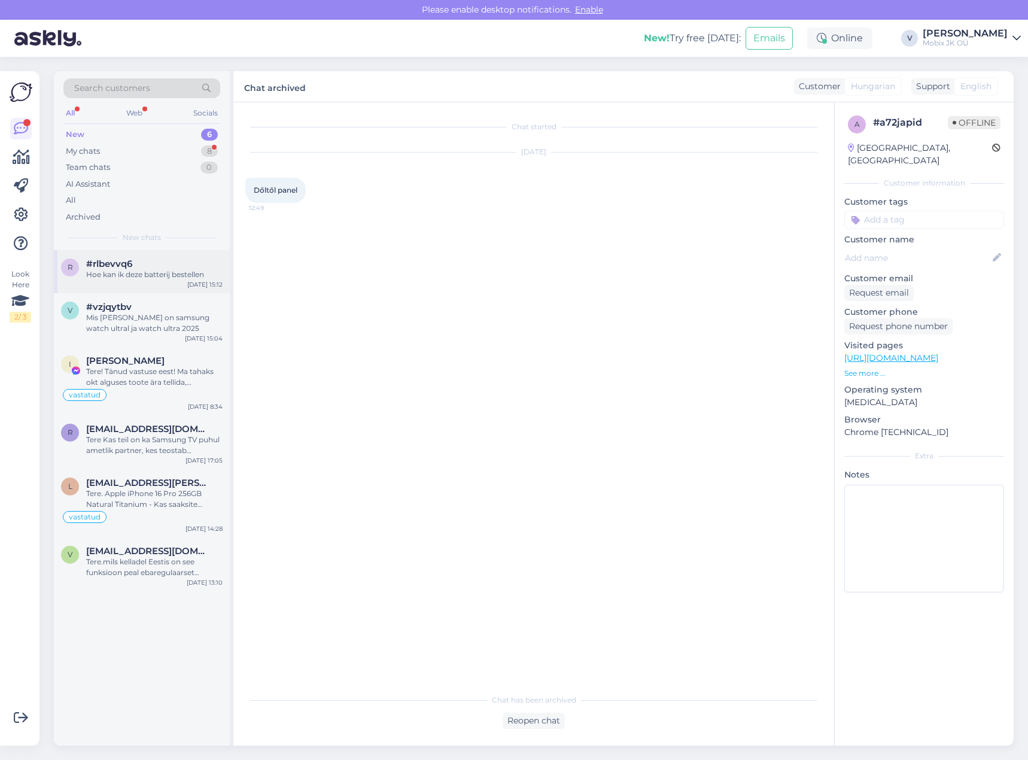
click at [141, 284] on div "r #rlbevvq6 Hoe kan ik deze batterij bestellen [DATE] 15:12" at bounding box center [142, 271] width 176 height 43
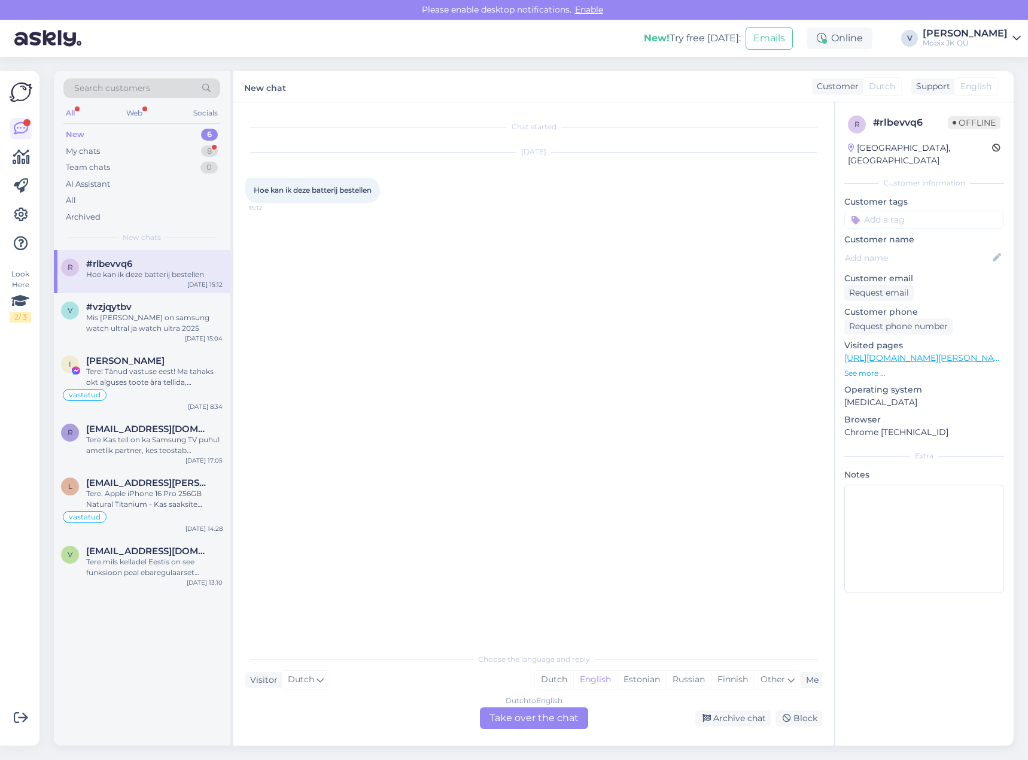
click at [352, 184] on div "Hoe kan ik deze batterij bestellen 15:12" at bounding box center [312, 190] width 135 height 25
click at [352, 187] on span "Hoe kan ik deze batterij bestellen" at bounding box center [313, 189] width 118 height 9
click at [353, 188] on span "Hoe kan ik deze batterij bestellen" at bounding box center [313, 189] width 118 height 9
click at [759, 724] on div "Archive chat" at bounding box center [732, 718] width 75 height 16
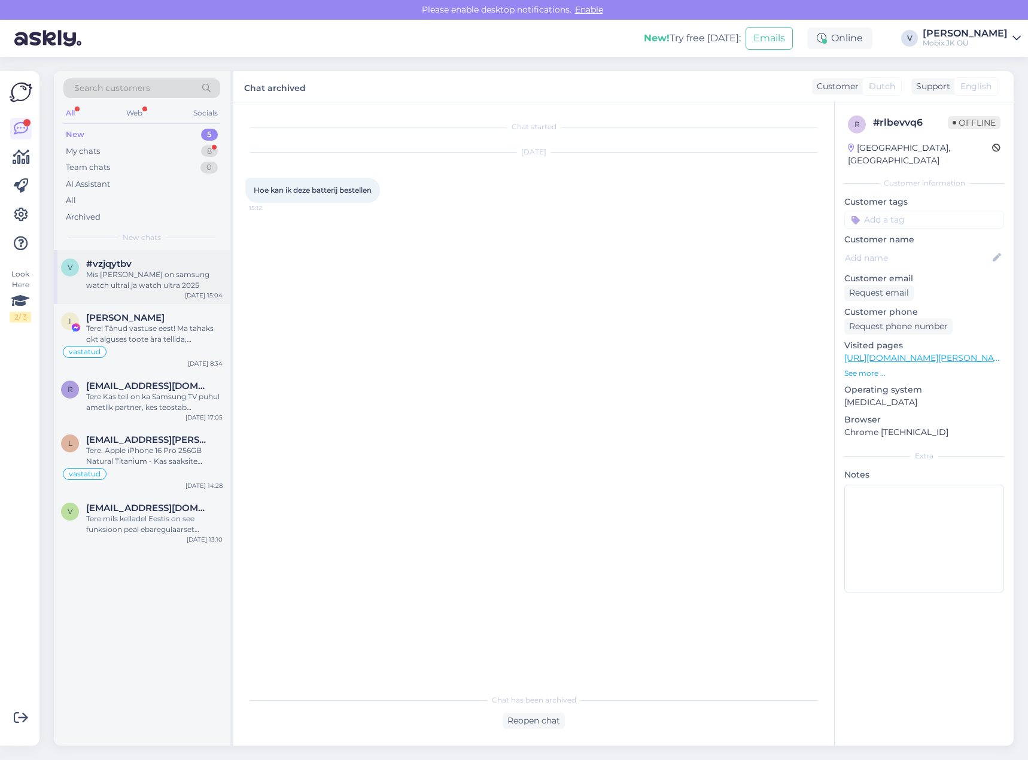
click at [150, 263] on div "#vzjqytbv" at bounding box center [154, 263] width 136 height 11
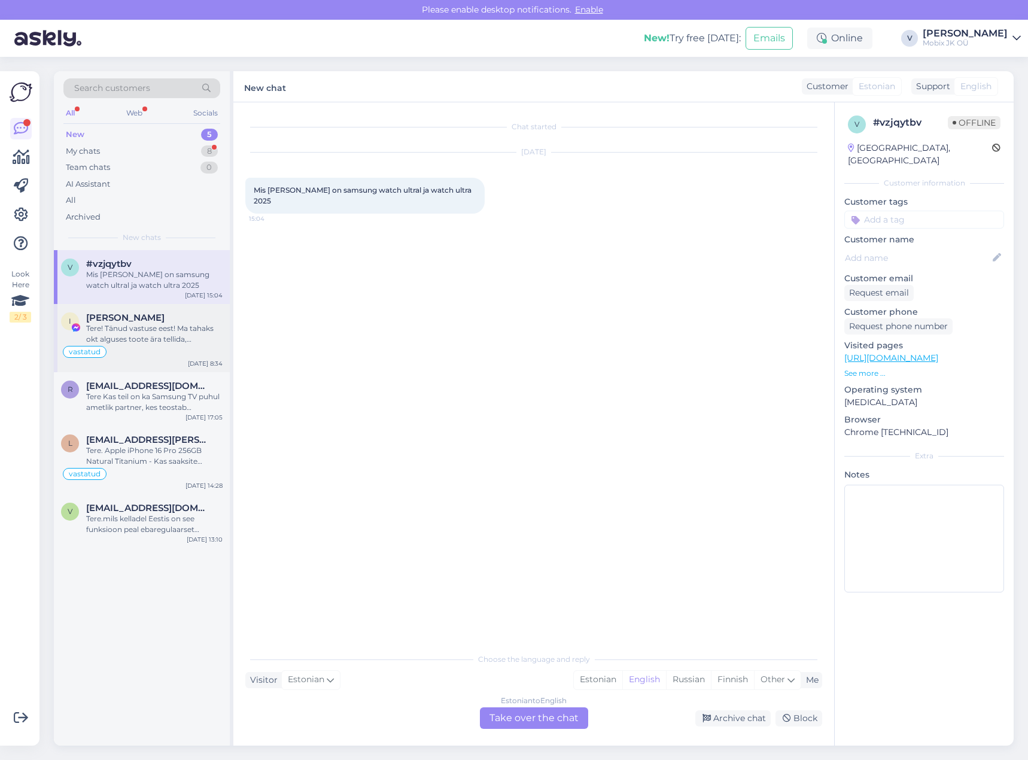
drag, startPoint x: 159, startPoint y: 340, endPoint x: 181, endPoint y: 353, distance: 26.3
click at [159, 339] on div "Tere! Tänud vastuse eest! Ma tahaks okt alguses toote ära tellida, [PERSON_NAME…" at bounding box center [154, 334] width 136 height 22
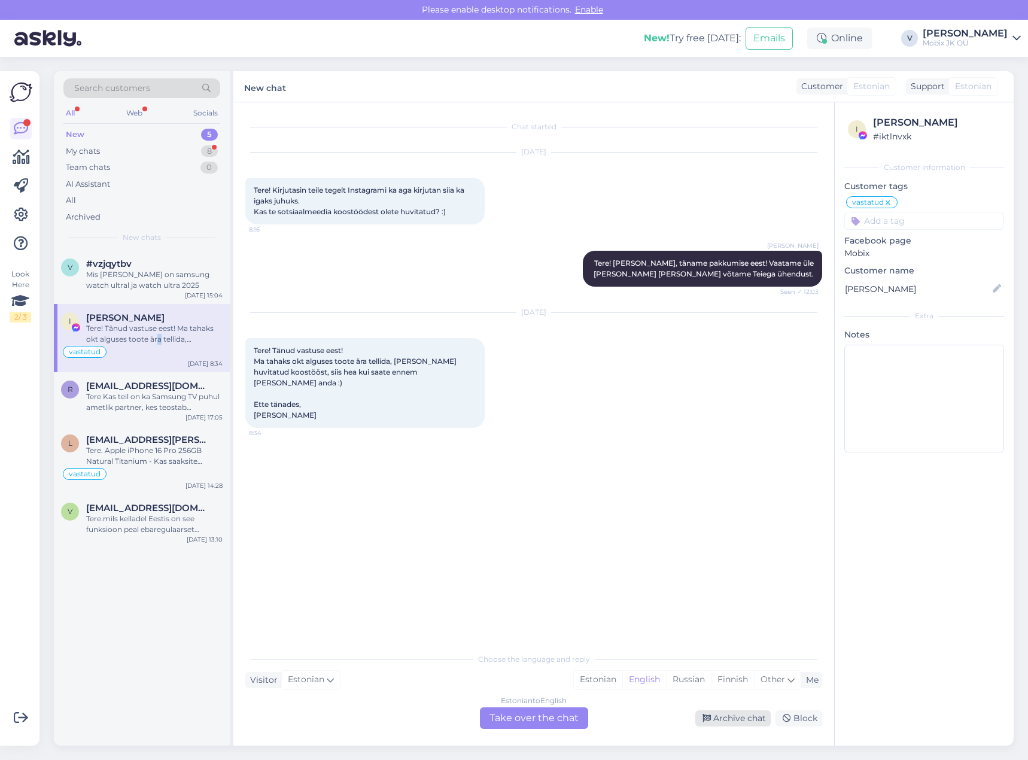
click at [736, 712] on div "Archive chat" at bounding box center [732, 718] width 75 height 16
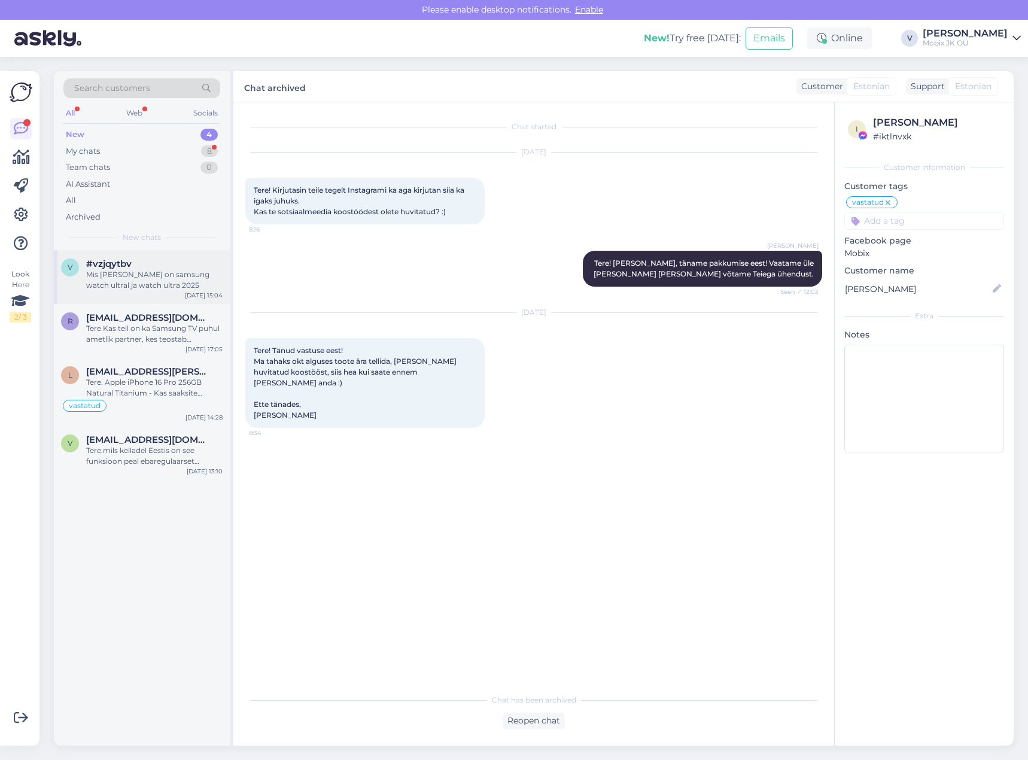
click at [160, 272] on div "Mis [PERSON_NAME] on samsung watch ultral ja watch ultra 2025" at bounding box center [154, 280] width 136 height 22
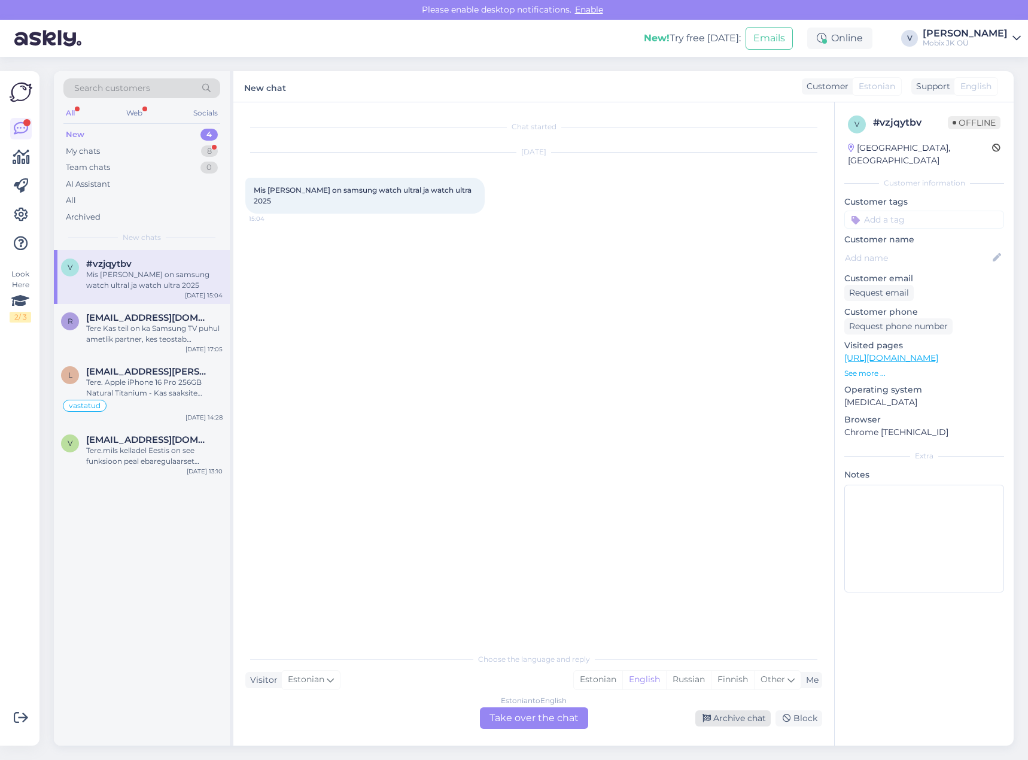
click at [732, 715] on div "Archive chat" at bounding box center [732, 718] width 75 height 16
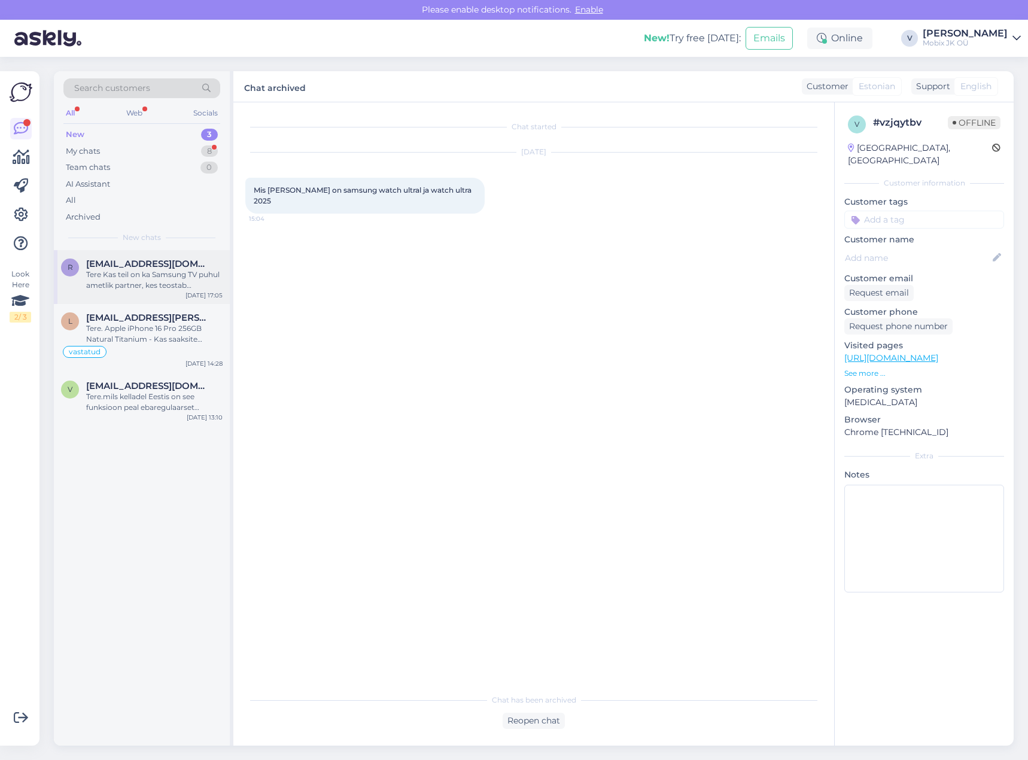
click at [127, 259] on span "[EMAIL_ADDRESS][DOMAIN_NAME]" at bounding box center [148, 263] width 124 height 11
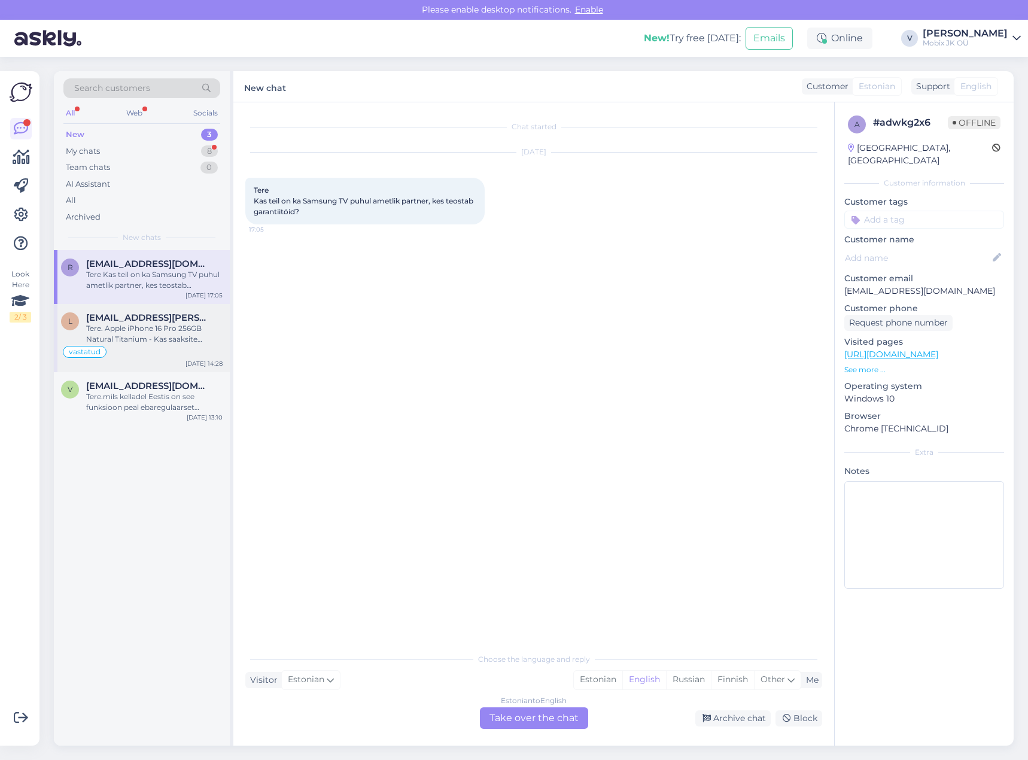
click at [179, 332] on div "Tere. Apple iPhone 16 Pro 256GB Natural Titanium - Kas saaksite täpsustada mis …" at bounding box center [154, 334] width 136 height 22
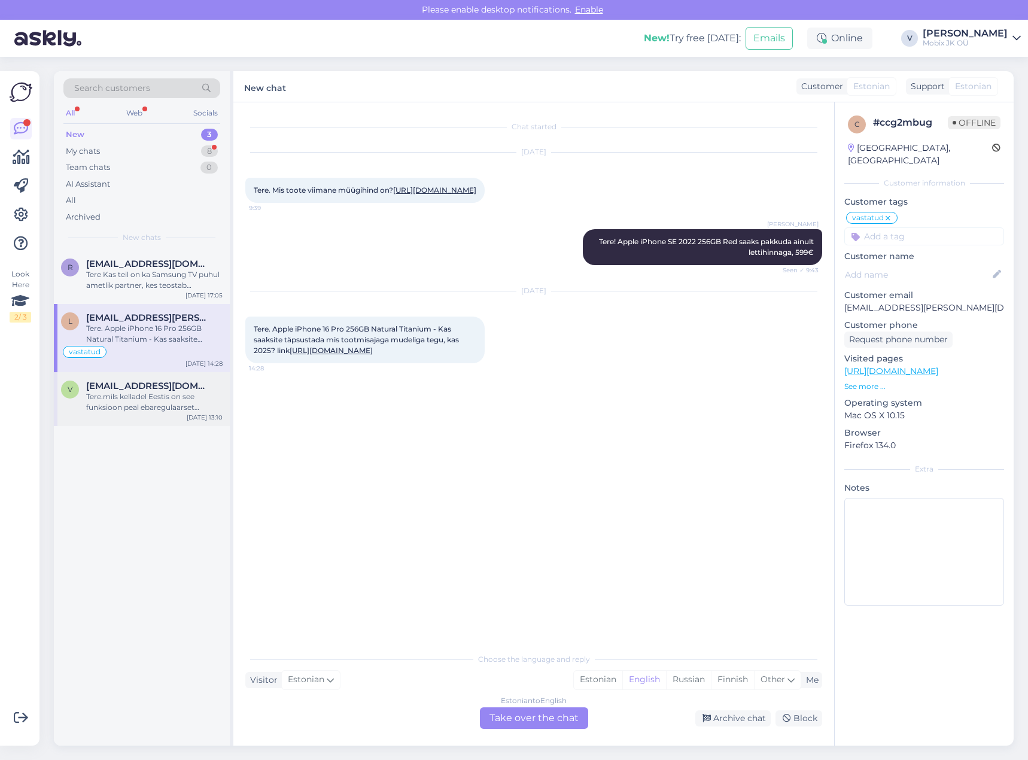
click at [122, 382] on span "[EMAIL_ADDRESS][DOMAIN_NAME]" at bounding box center [148, 385] width 124 height 11
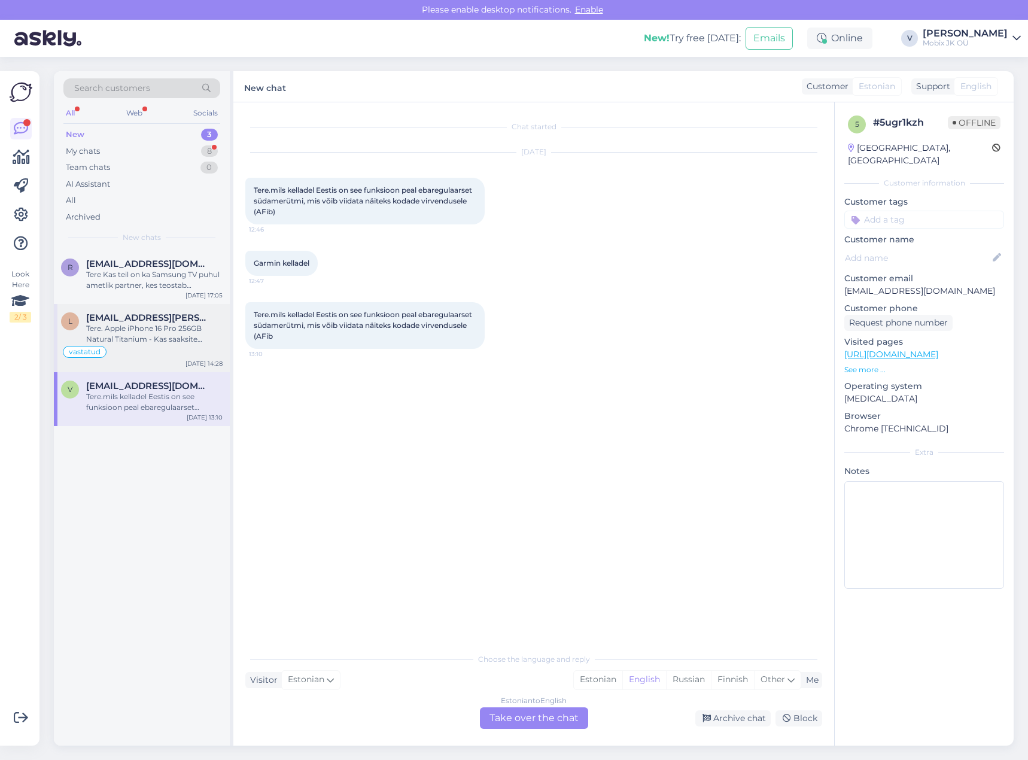
click at [133, 339] on div "Tere. Apple iPhone 16 Pro 256GB Natural Titanium - Kas saaksite täpsustada mis …" at bounding box center [154, 334] width 136 height 22
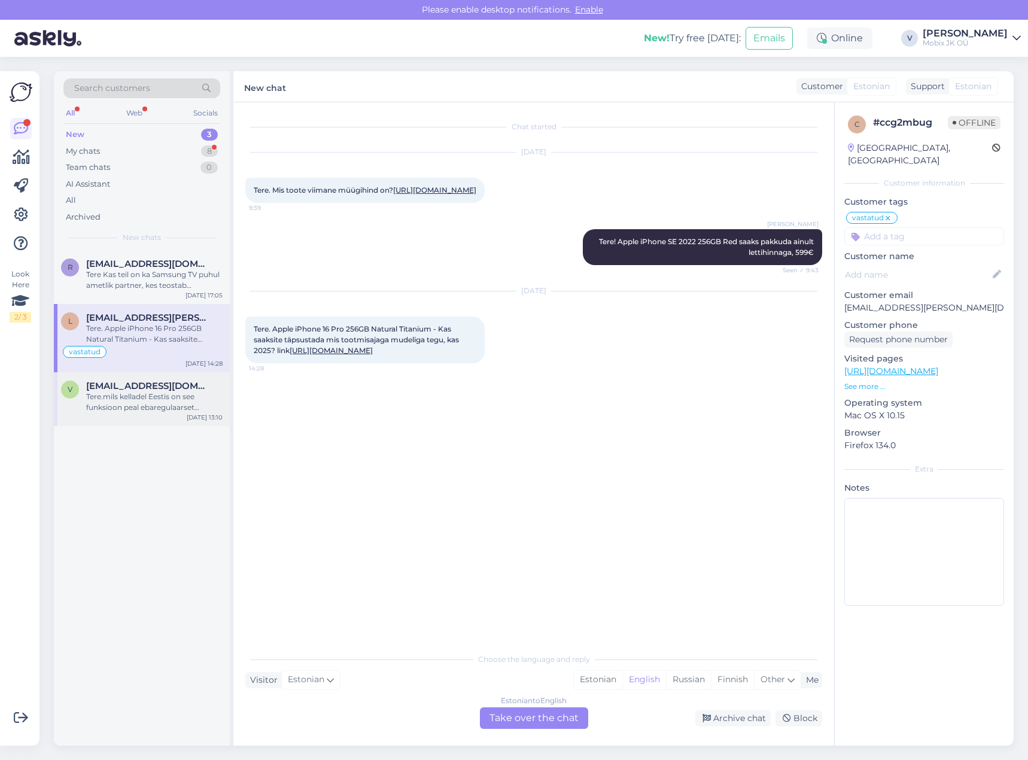
click at [133, 394] on div "Tere.mils kelladel Eestis on see funksioon peal ebaregulaarset südamerütmi, mis…" at bounding box center [154, 402] width 136 height 22
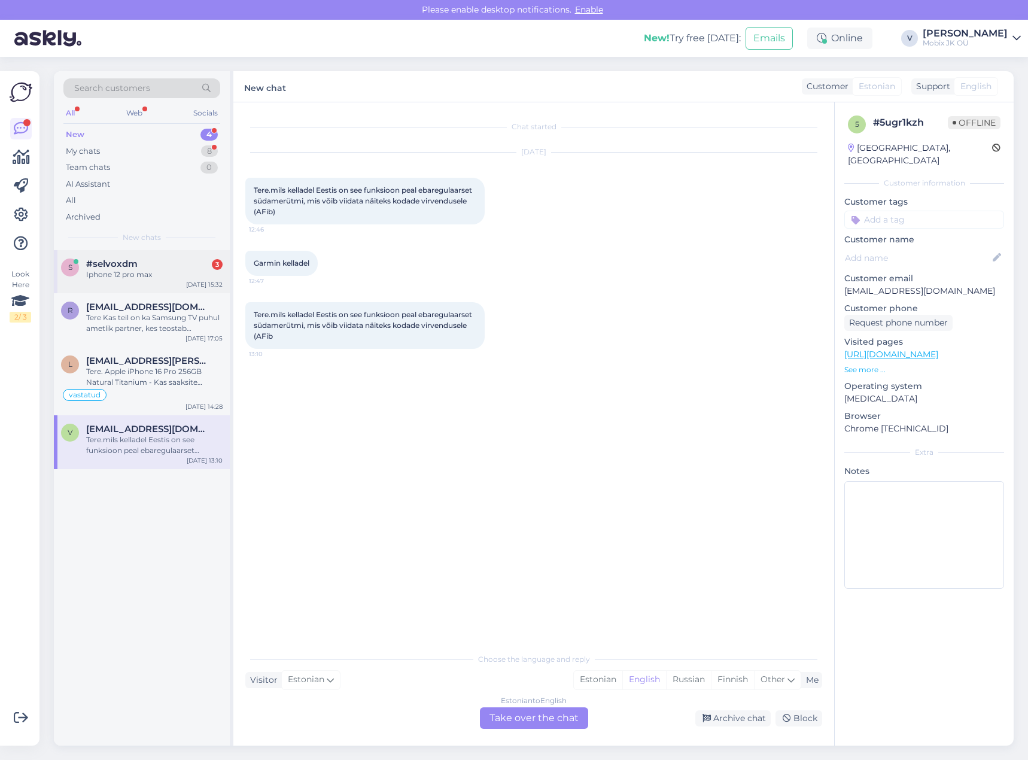
click at [157, 278] on div "Iphone 12 pro max" at bounding box center [154, 274] width 136 height 11
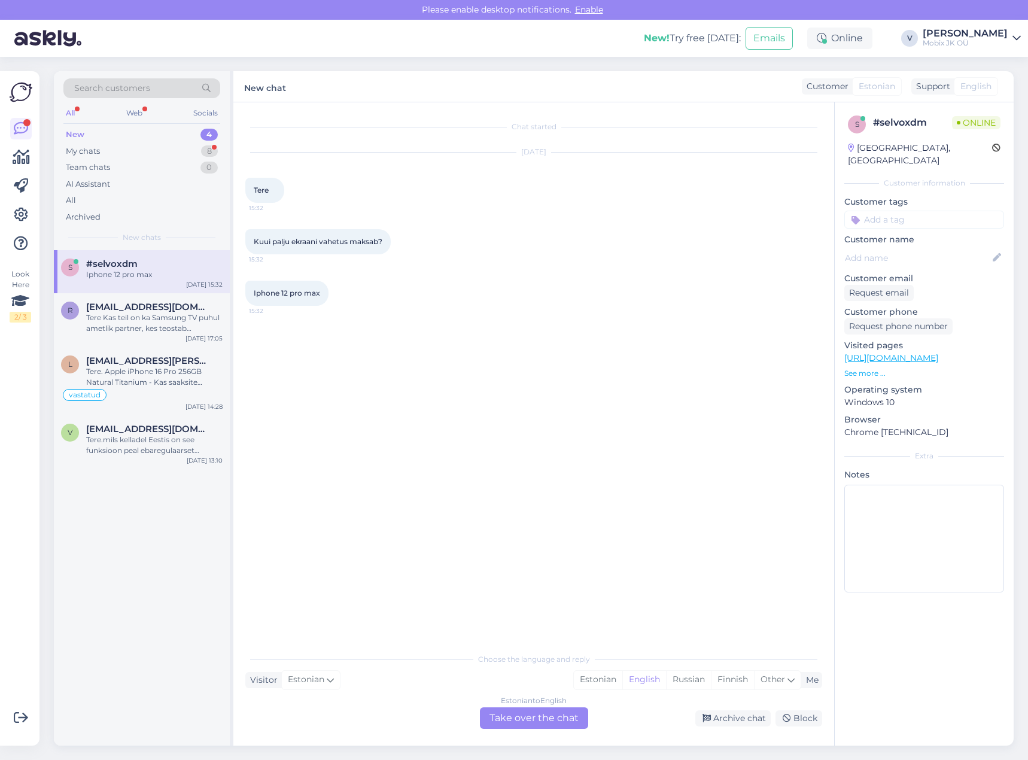
drag, startPoint x: 598, startPoint y: 677, endPoint x: 571, endPoint y: 700, distance: 35.2
click at [597, 679] on div "Estonian" at bounding box center [598, 680] width 48 height 18
click at [561, 712] on div "Estonian to Estonian Take over the chat" at bounding box center [534, 718] width 108 height 22
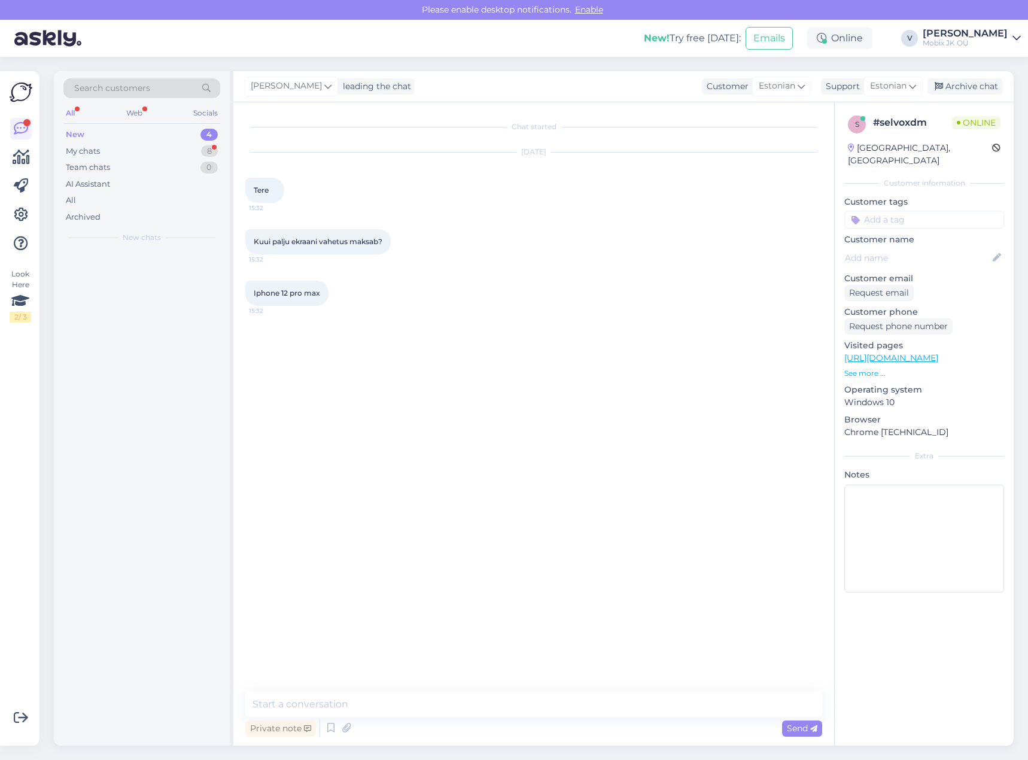
click at [565, 707] on textarea at bounding box center [533, 704] width 577 height 25
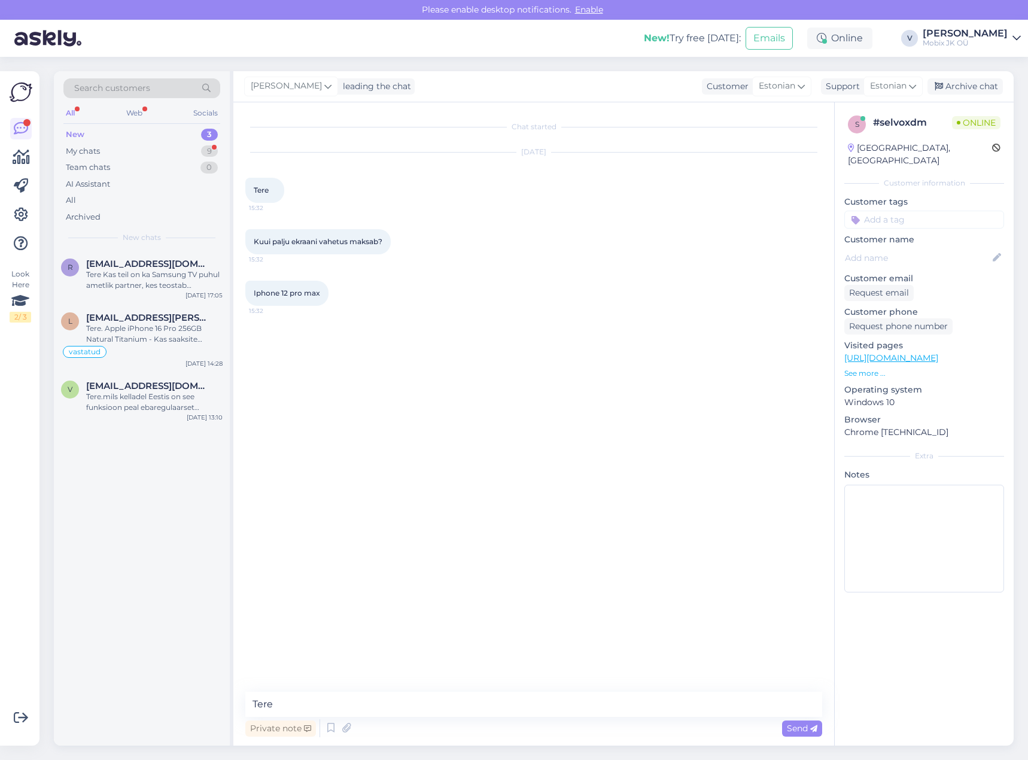
type textarea "Tere!"
drag, startPoint x: 567, startPoint y: 707, endPoint x: 567, endPoint y: 687, distance: 20.3
click at [568, 706] on textarea at bounding box center [533, 704] width 577 height 25
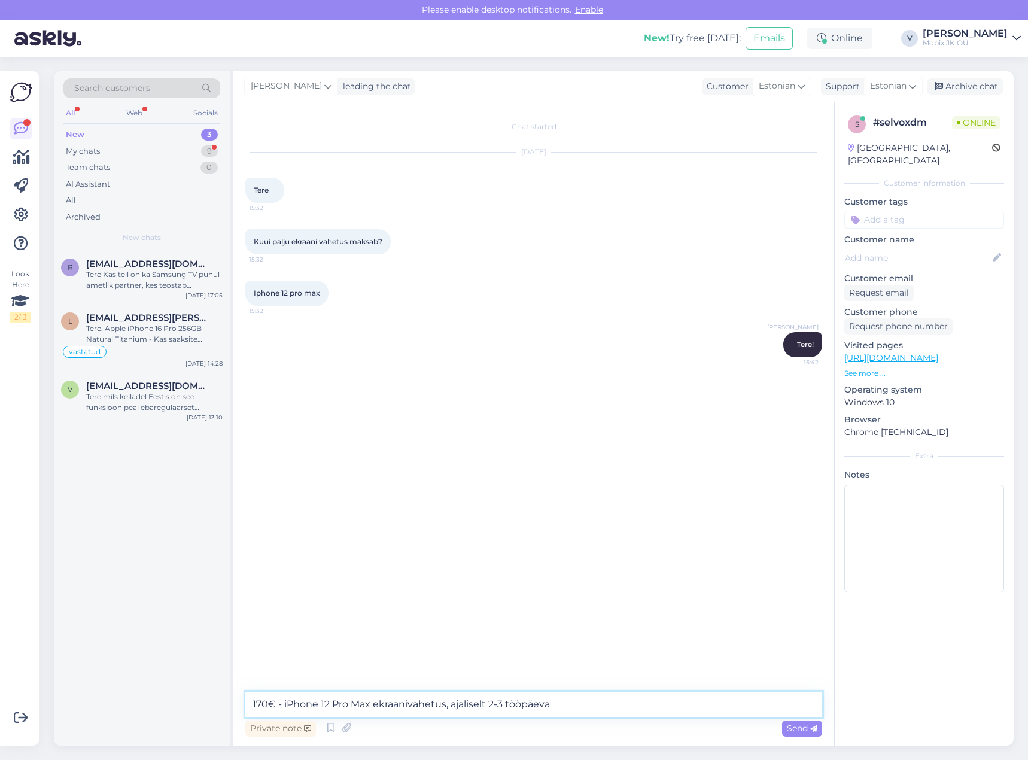
type textarea "170€ - iPhone 12 Pro Max ekraanivahetus, ajaliselt 2-3 tööpäeva."
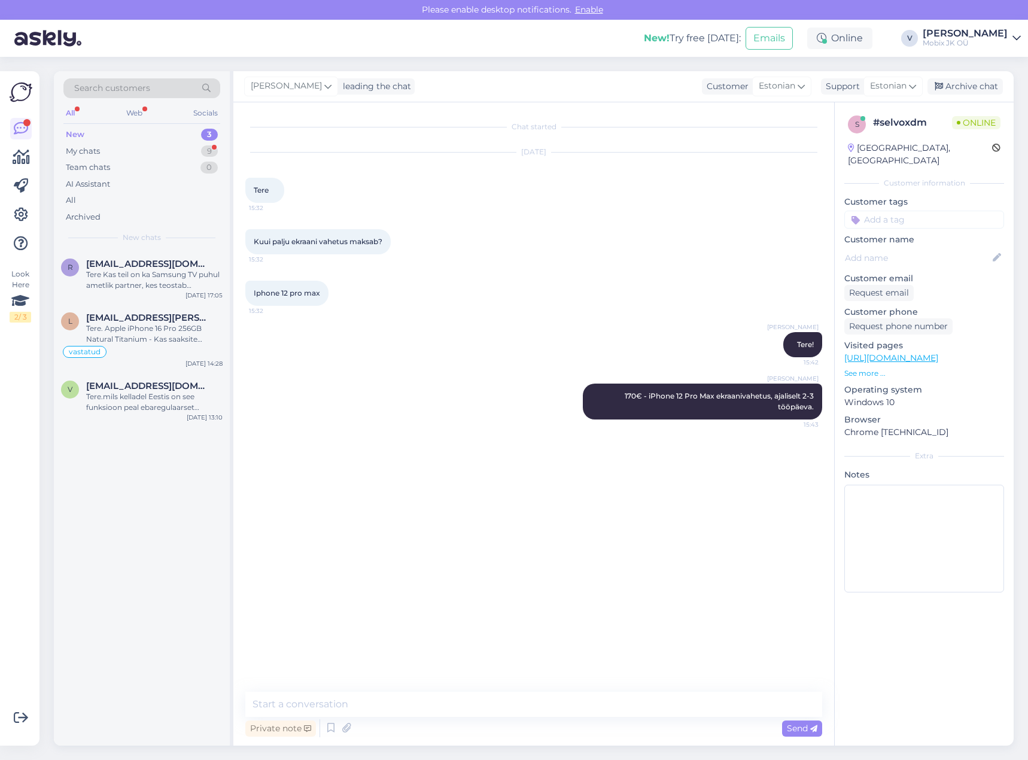
click at [885, 211] on input at bounding box center [924, 220] width 160 height 18
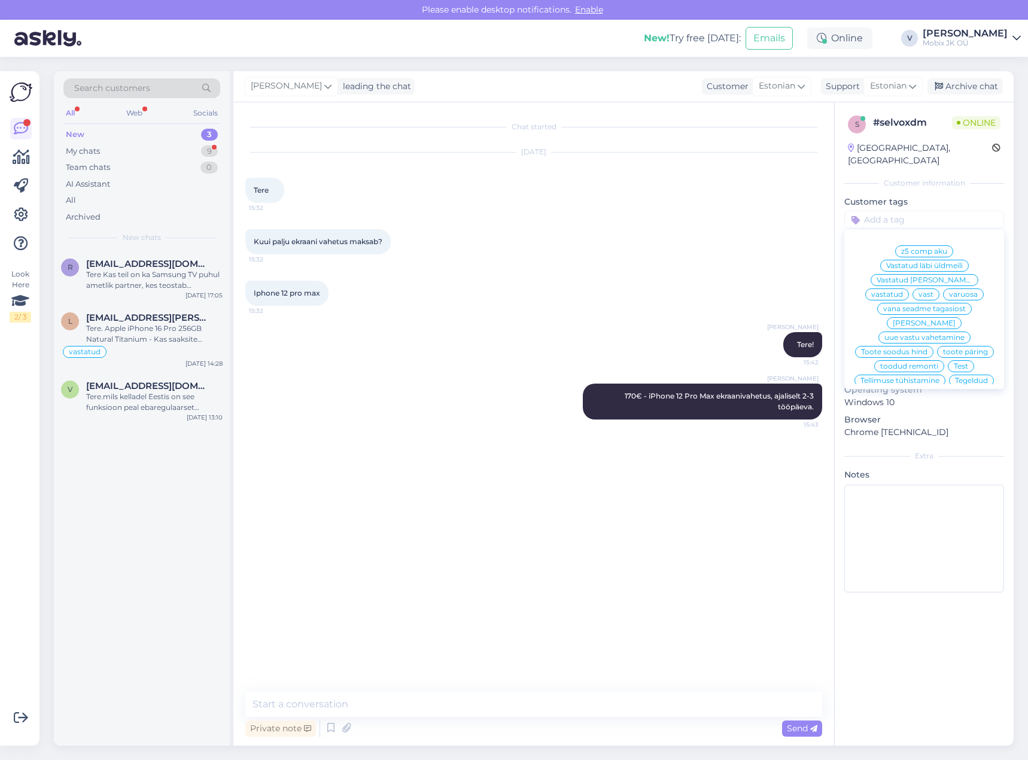
click at [903, 291] on span "vastatud" at bounding box center [887, 294] width 32 height 7
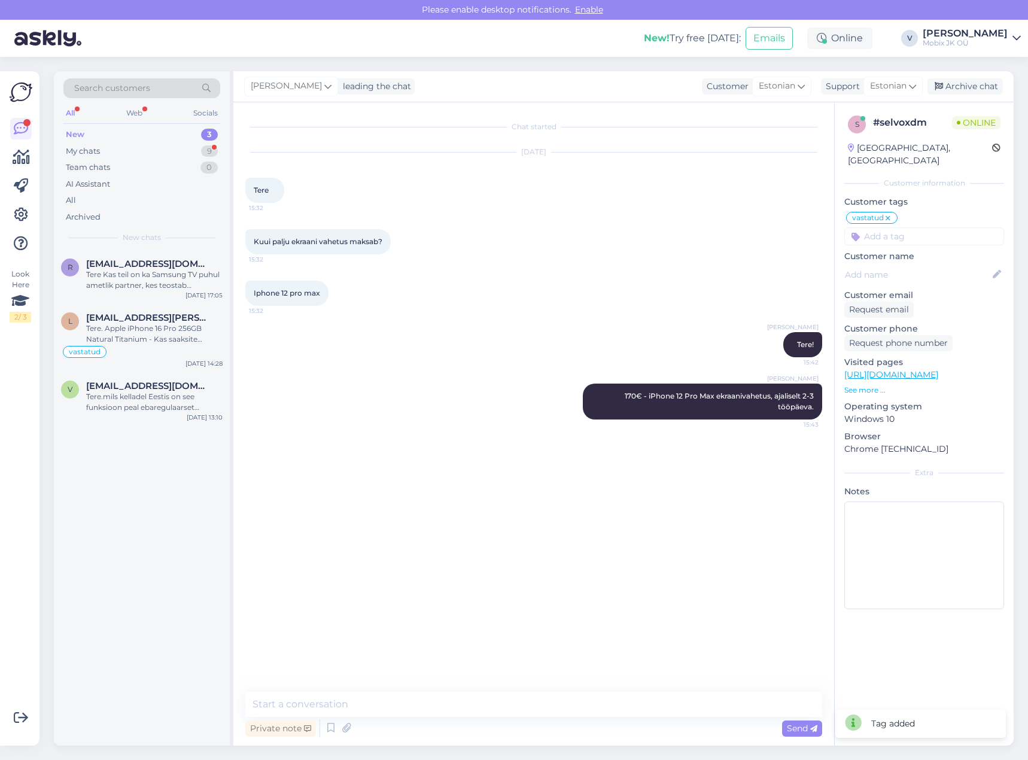
click at [962, 78] on div "[PERSON_NAME] leading the chat Customer Estonian Support Estonian Archive chat" at bounding box center [623, 86] width 780 height 31
drag, startPoint x: 963, startPoint y: 84, endPoint x: 976, endPoint y: 102, distance: 21.9
click at [964, 84] on div "Archive chat" at bounding box center [964, 86] width 75 height 16
